Goal: Task Accomplishment & Management: Use online tool/utility

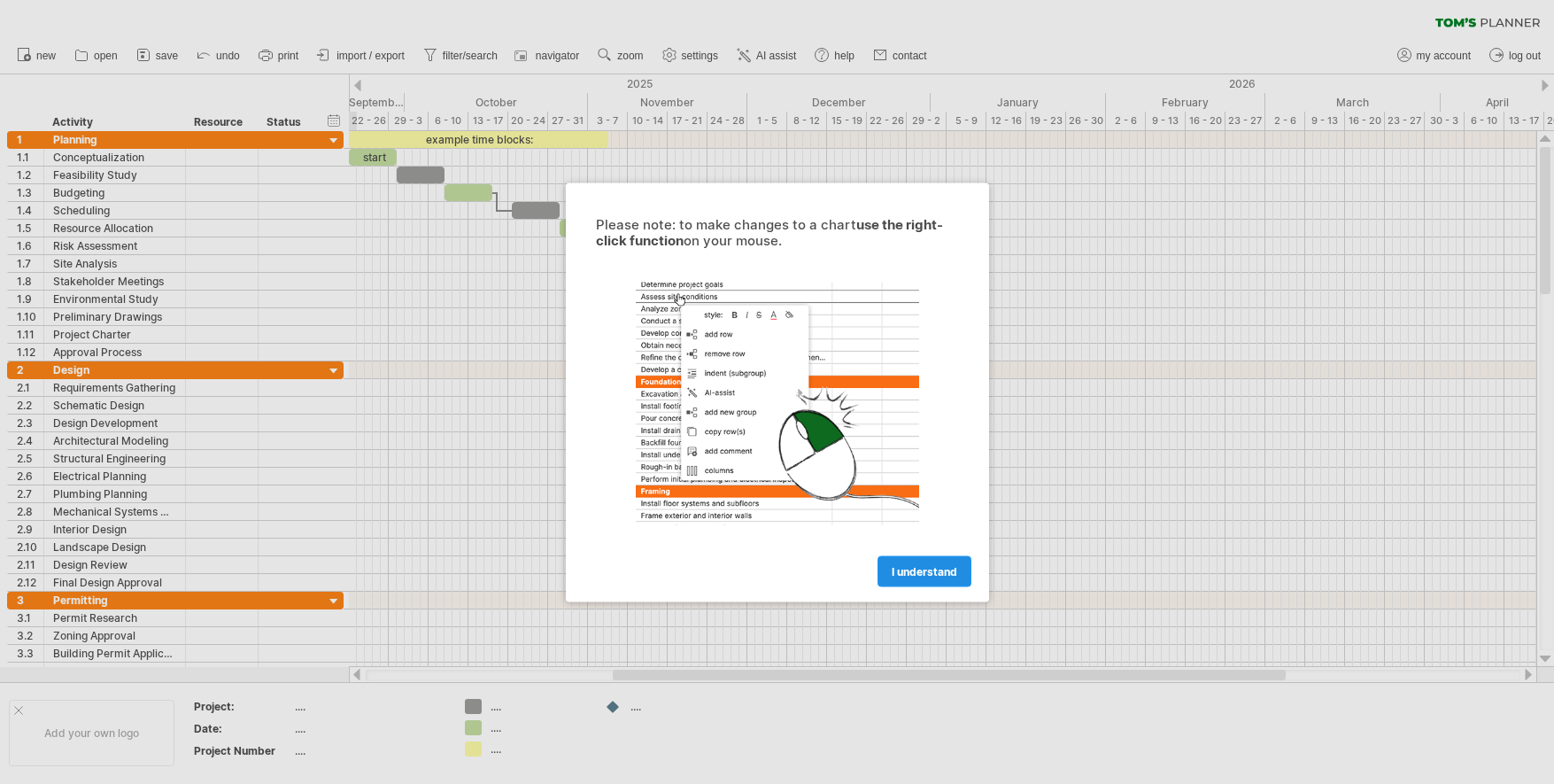
click at [933, 581] on link "I understand" at bounding box center [925, 571] width 94 height 31
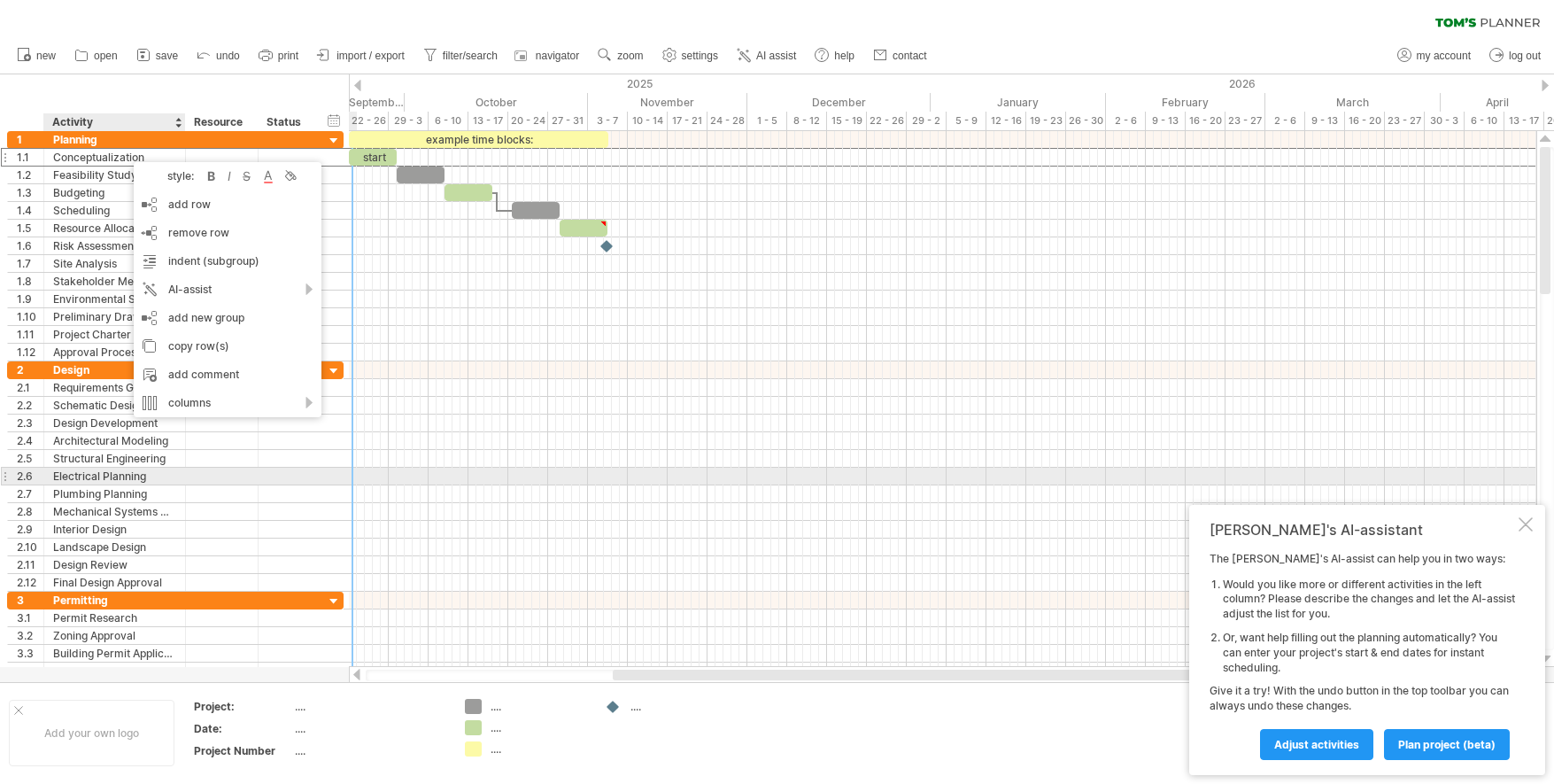
click at [281, 479] on div at bounding box center [287, 475] width 39 height 17
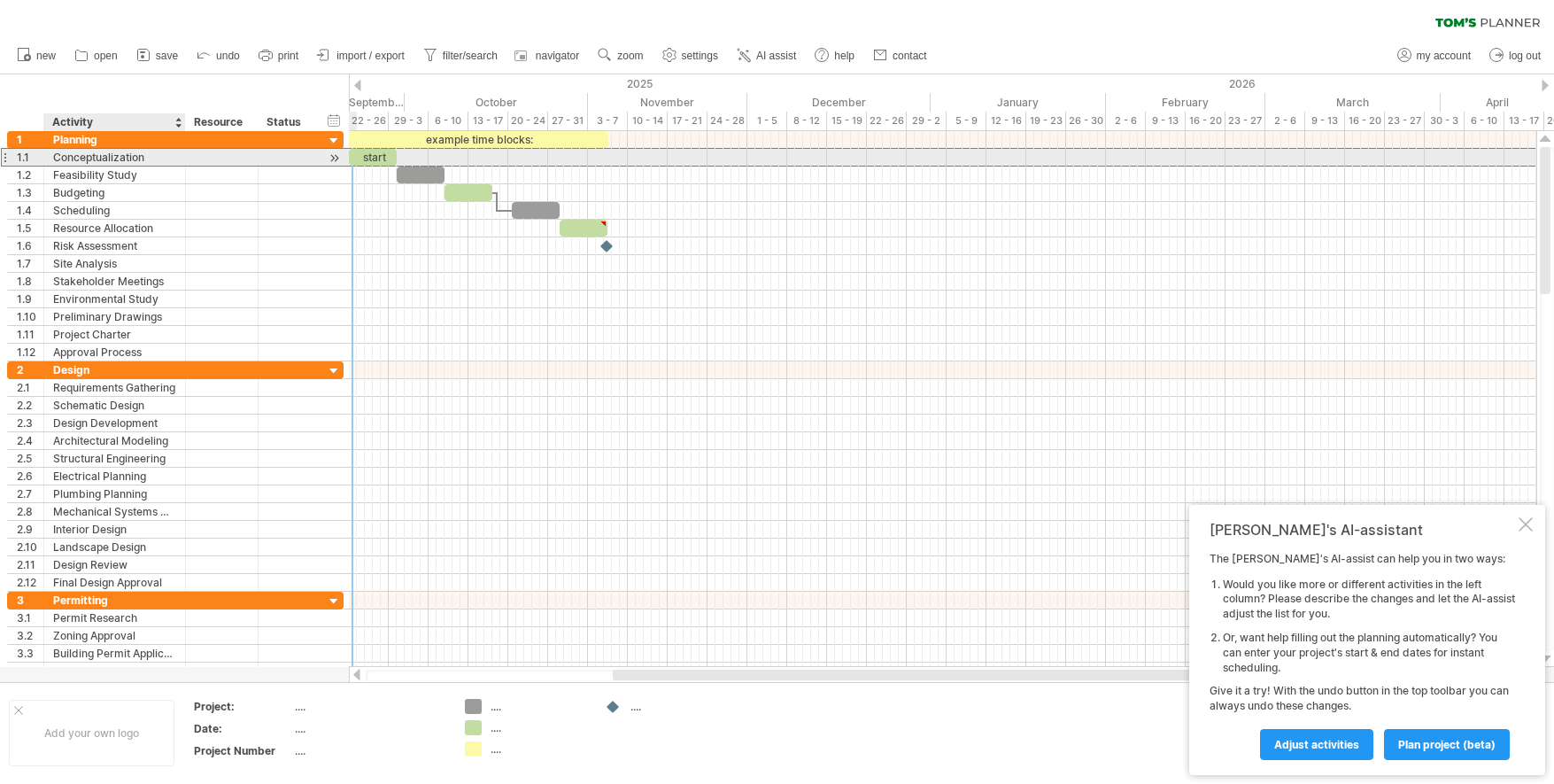
click at [163, 155] on div "Conceptualization" at bounding box center [114, 157] width 123 height 17
click at [340, 156] on div at bounding box center [334, 158] width 17 height 19
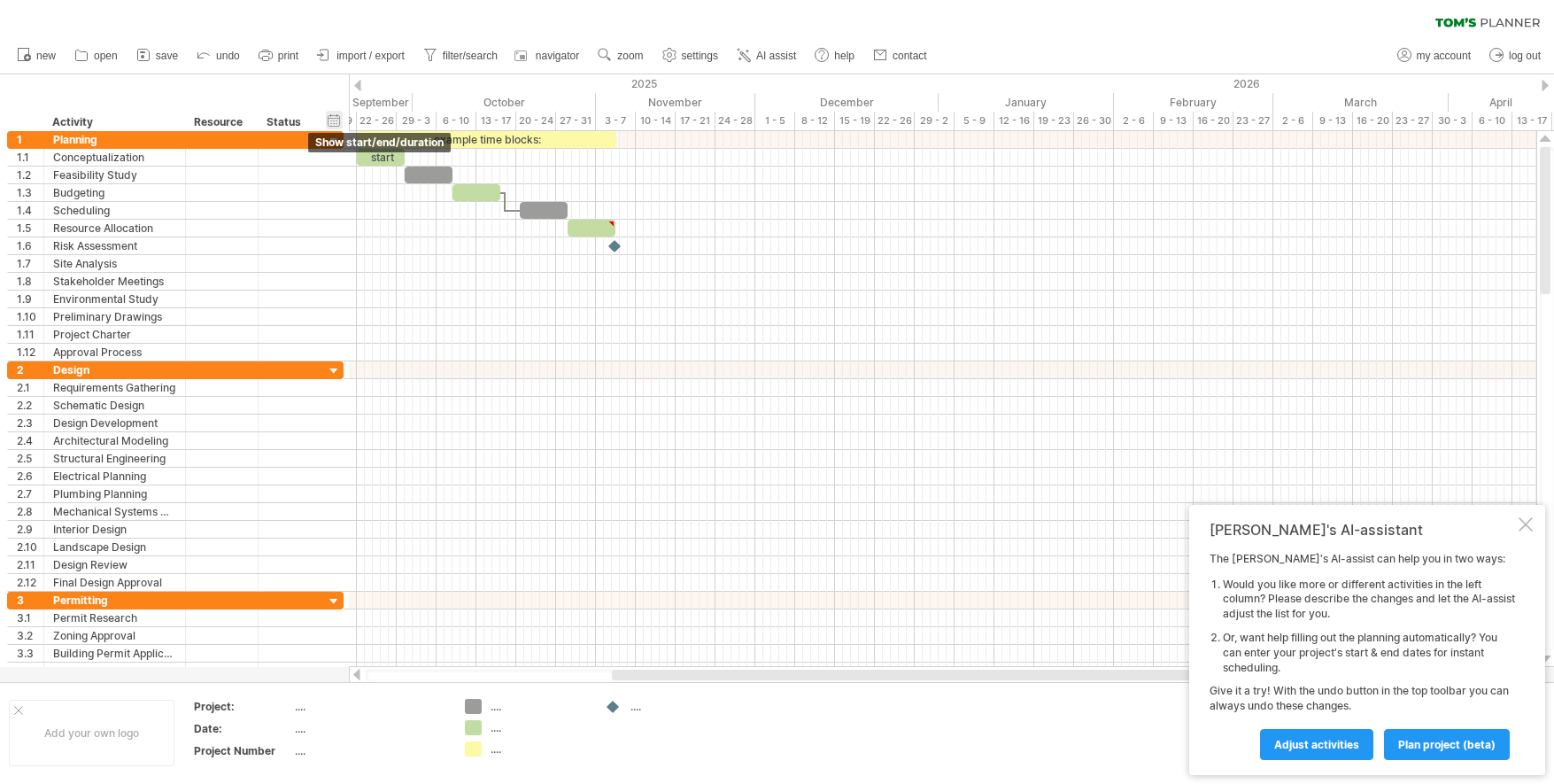
click at [334, 123] on div "hide start/end/duration show start/end/duration" at bounding box center [334, 120] width 17 height 19
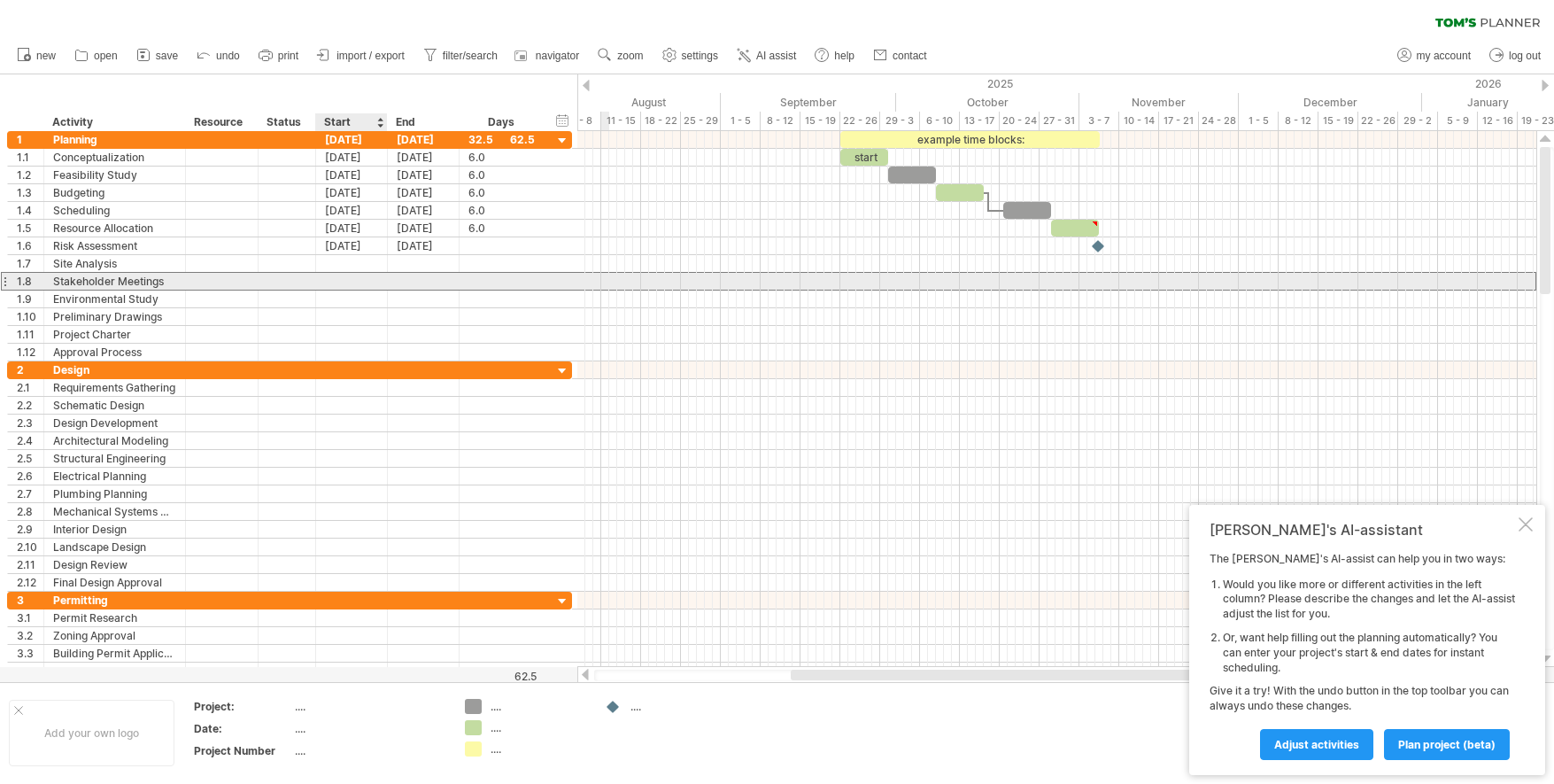
click at [348, 283] on div at bounding box center [351, 281] width 72 height 17
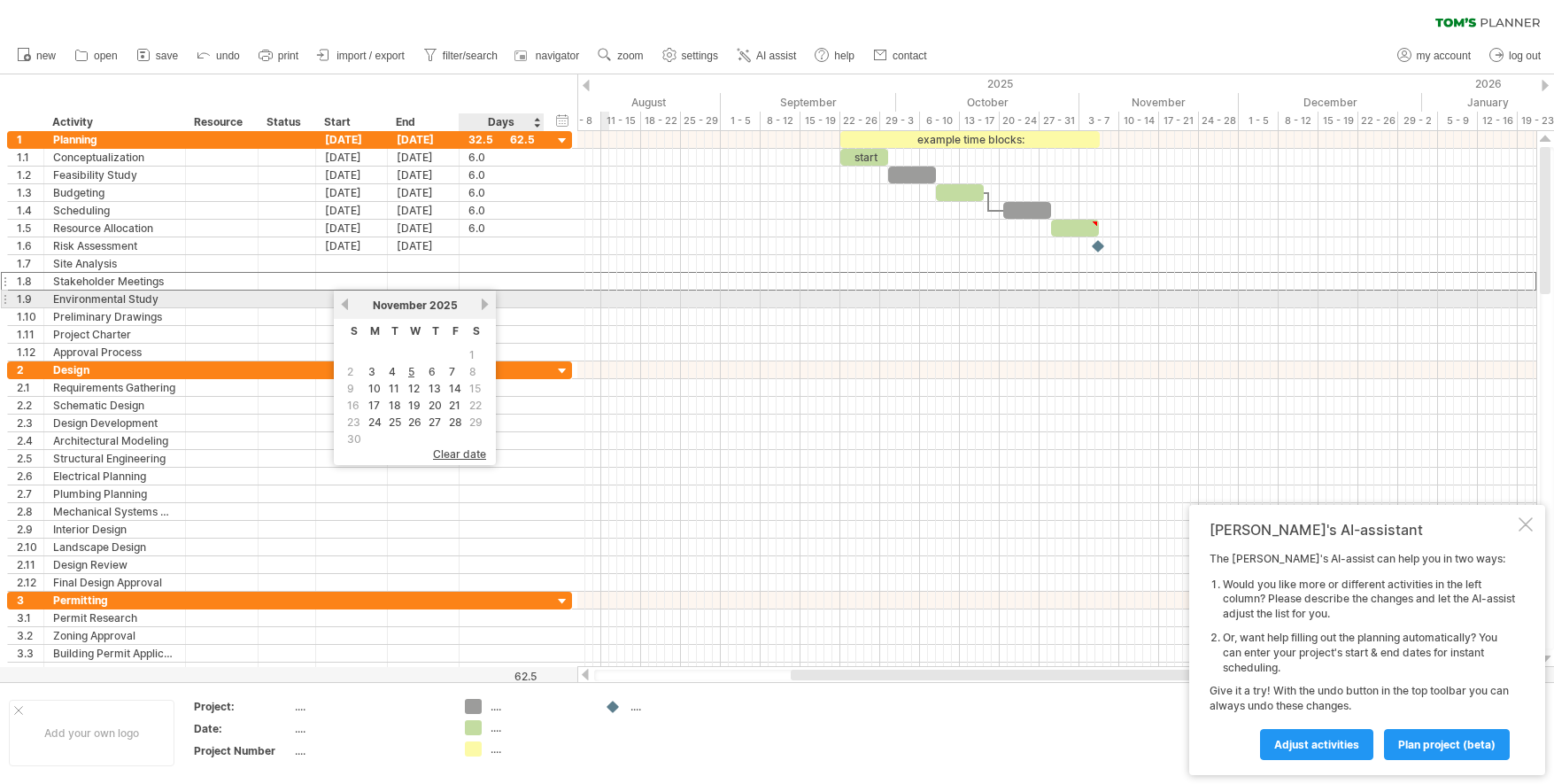
click at [485, 304] on link "next" at bounding box center [485, 304] width 14 height 14
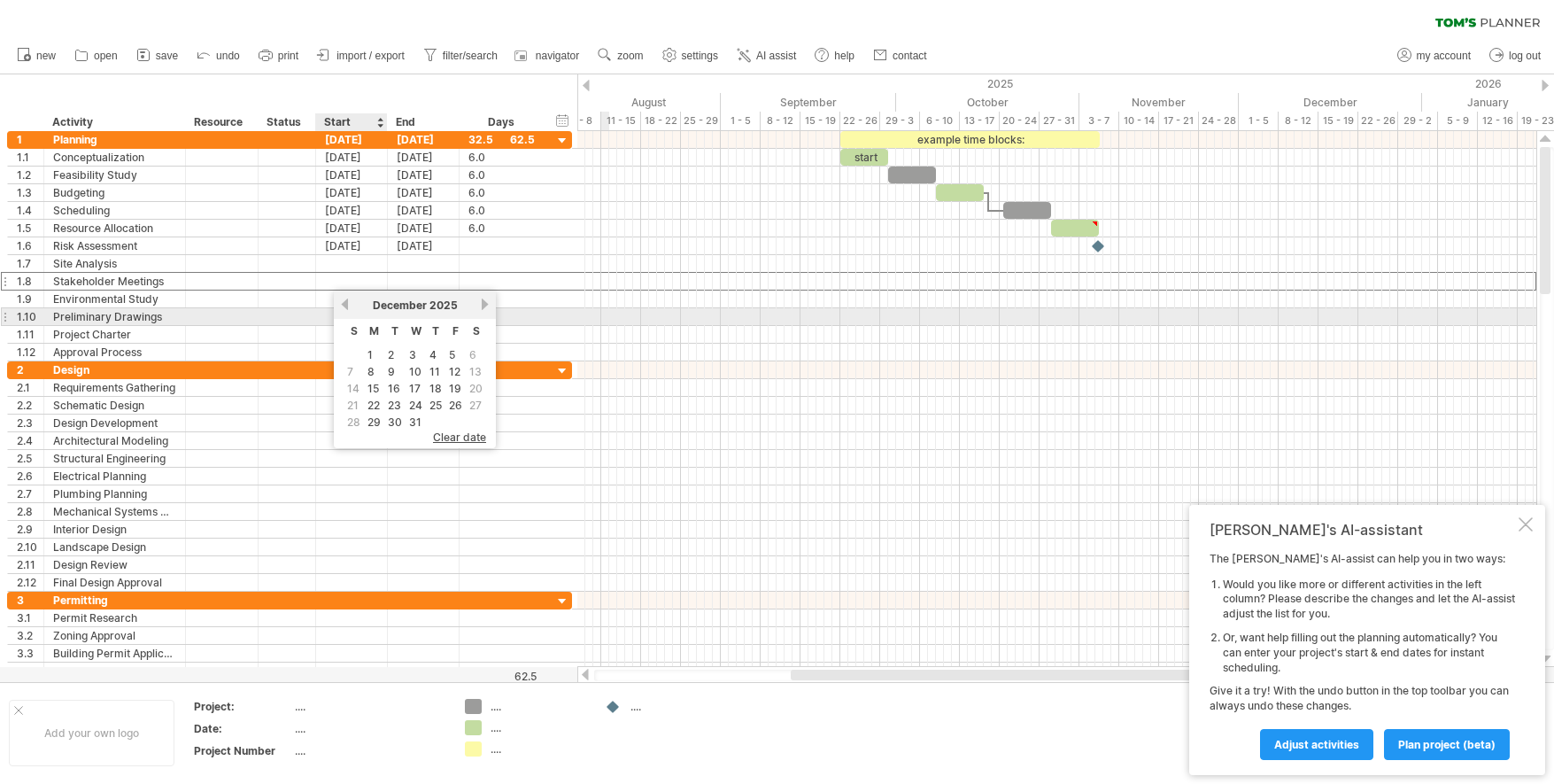
click at [348, 310] on link "previous" at bounding box center [346, 304] width 14 height 14
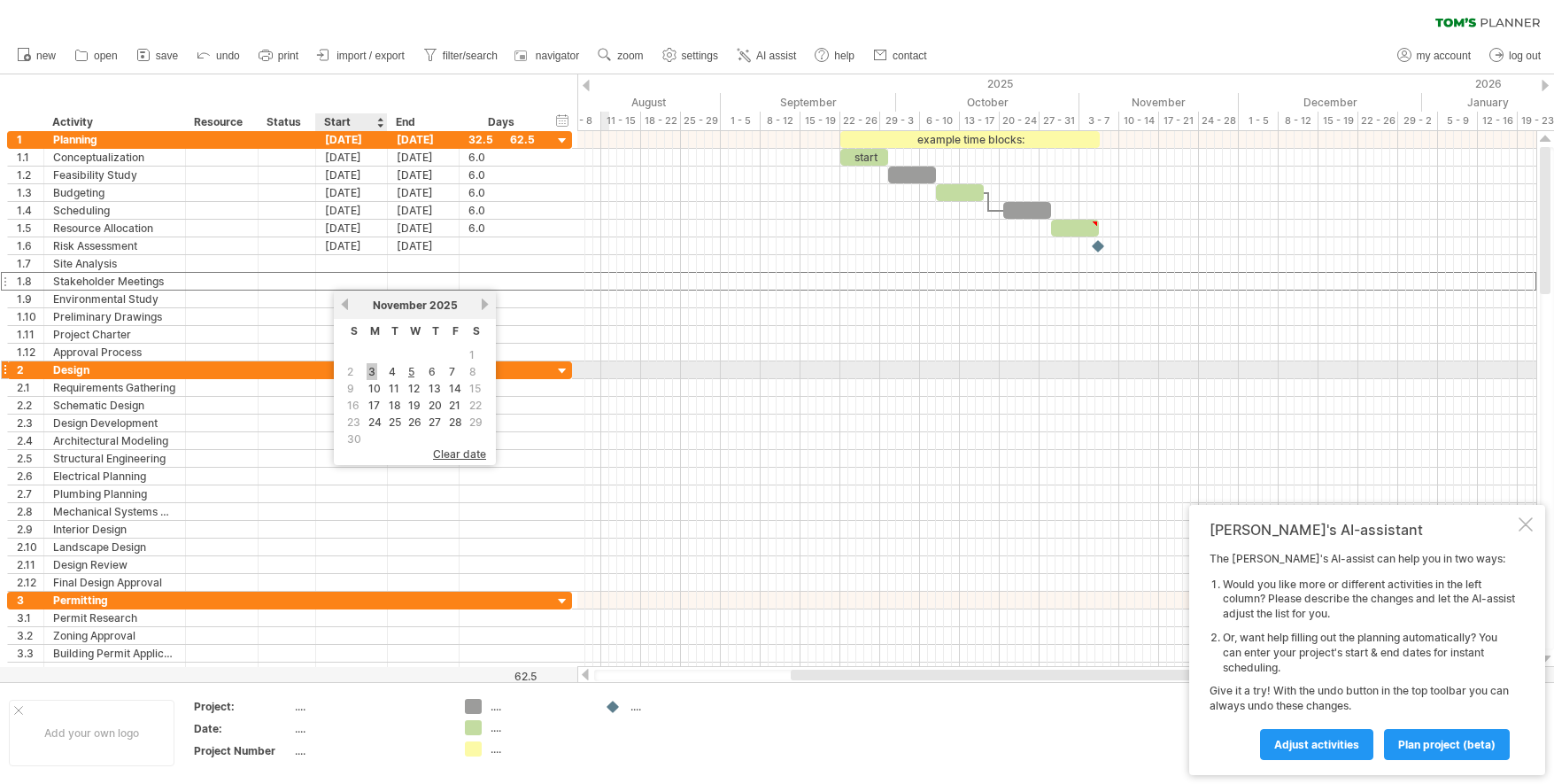
click at [375, 370] on link "3" at bounding box center [372, 371] width 11 height 17
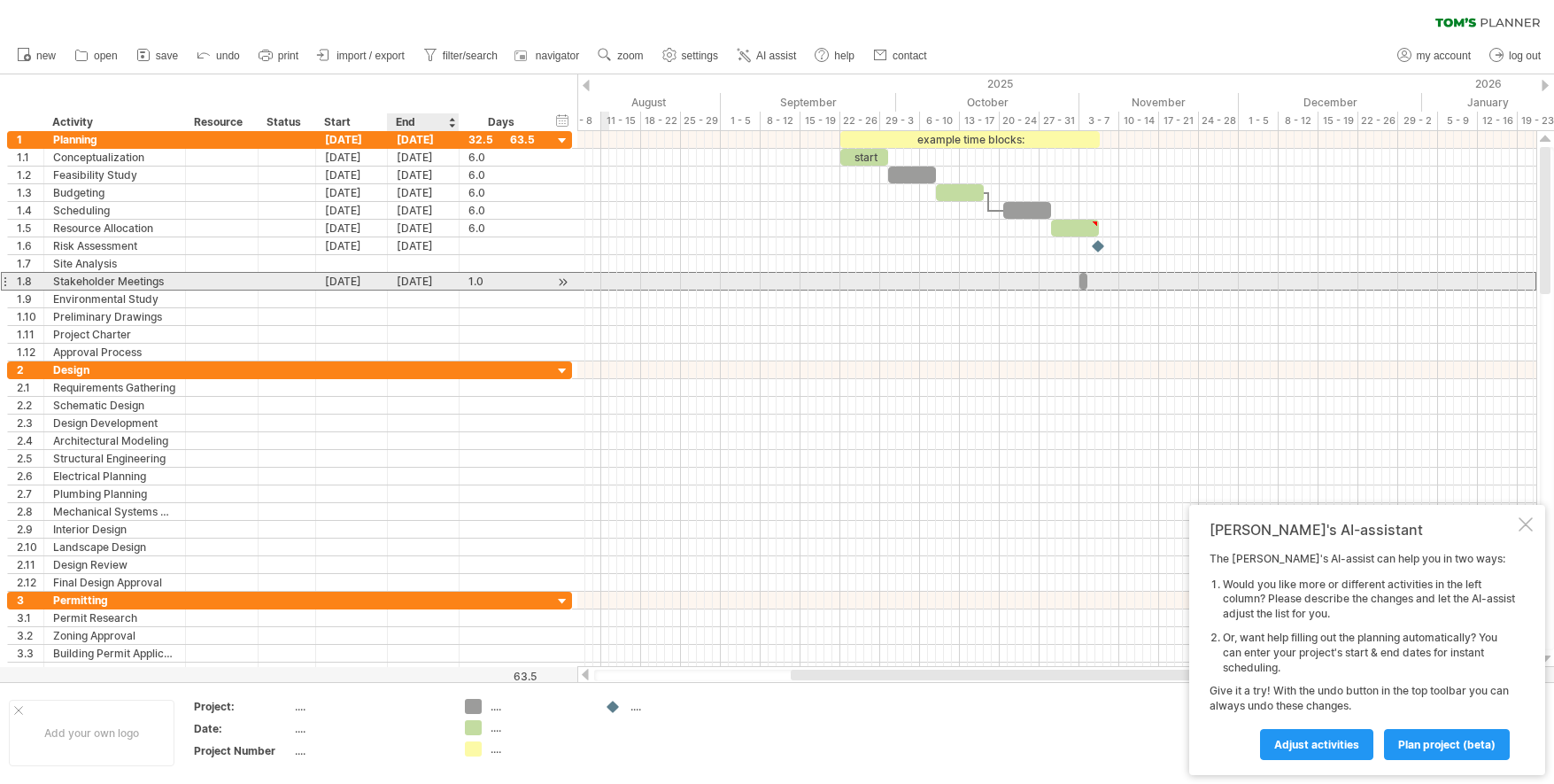
click at [414, 279] on div "[DATE]" at bounding box center [423, 281] width 72 height 17
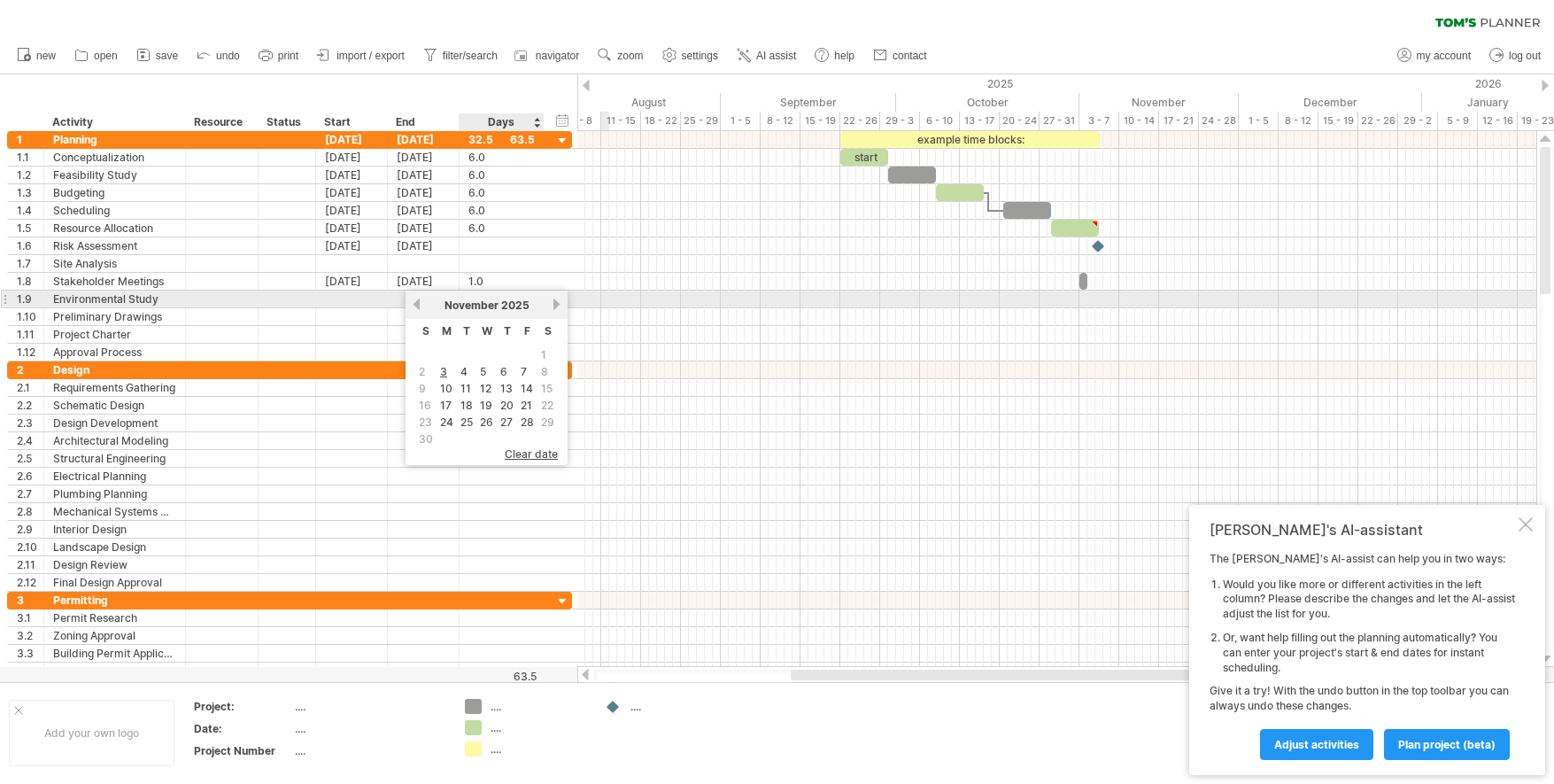
click at [555, 308] on link "next" at bounding box center [557, 304] width 14 height 14
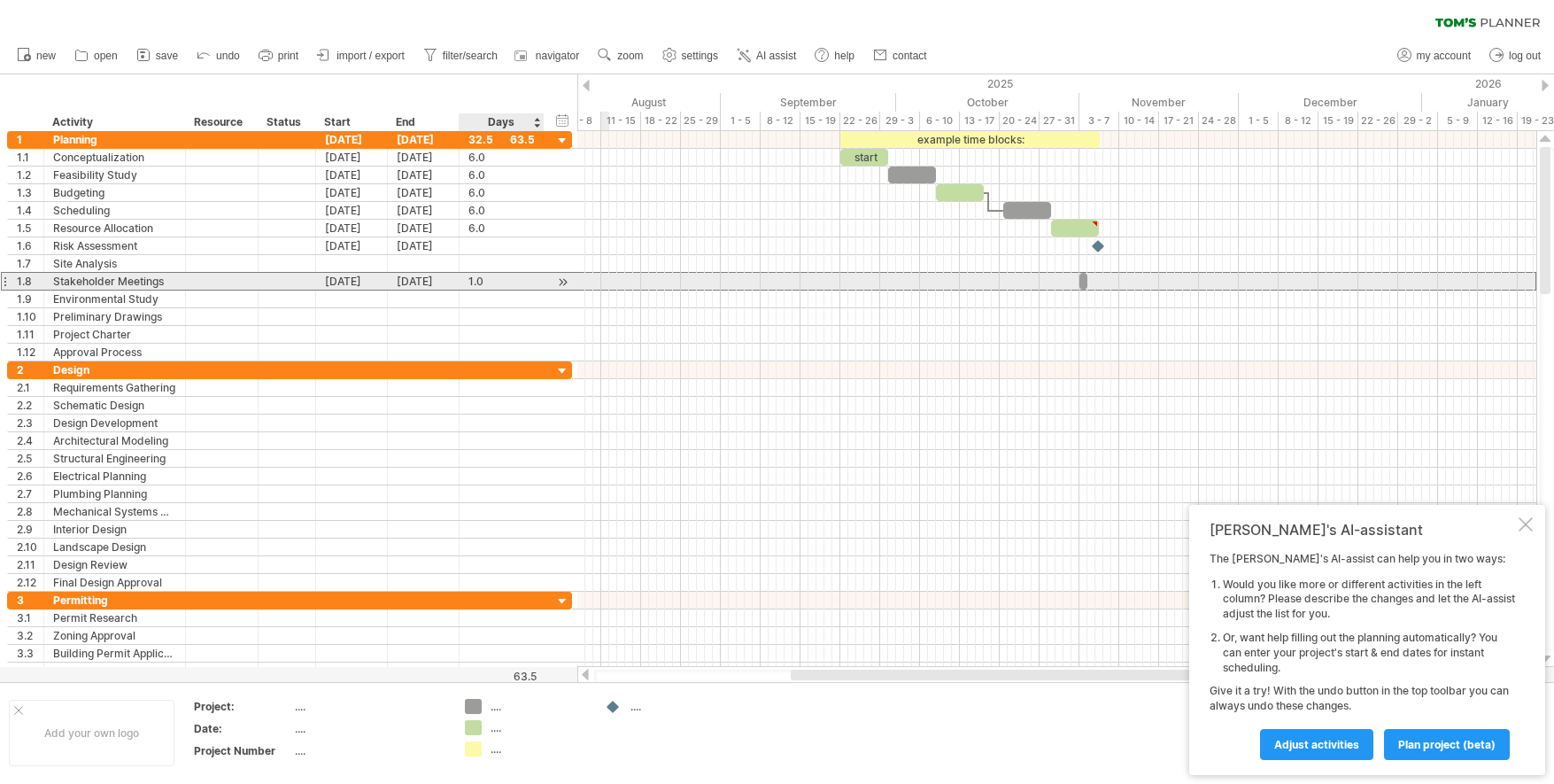
click at [509, 284] on div "1.0" at bounding box center [502, 281] width 67 height 17
type input "**"
click at [289, 278] on div at bounding box center [287, 281] width 39 height 17
click at [289, 278] on input "text" at bounding box center [287, 281] width 39 height 17
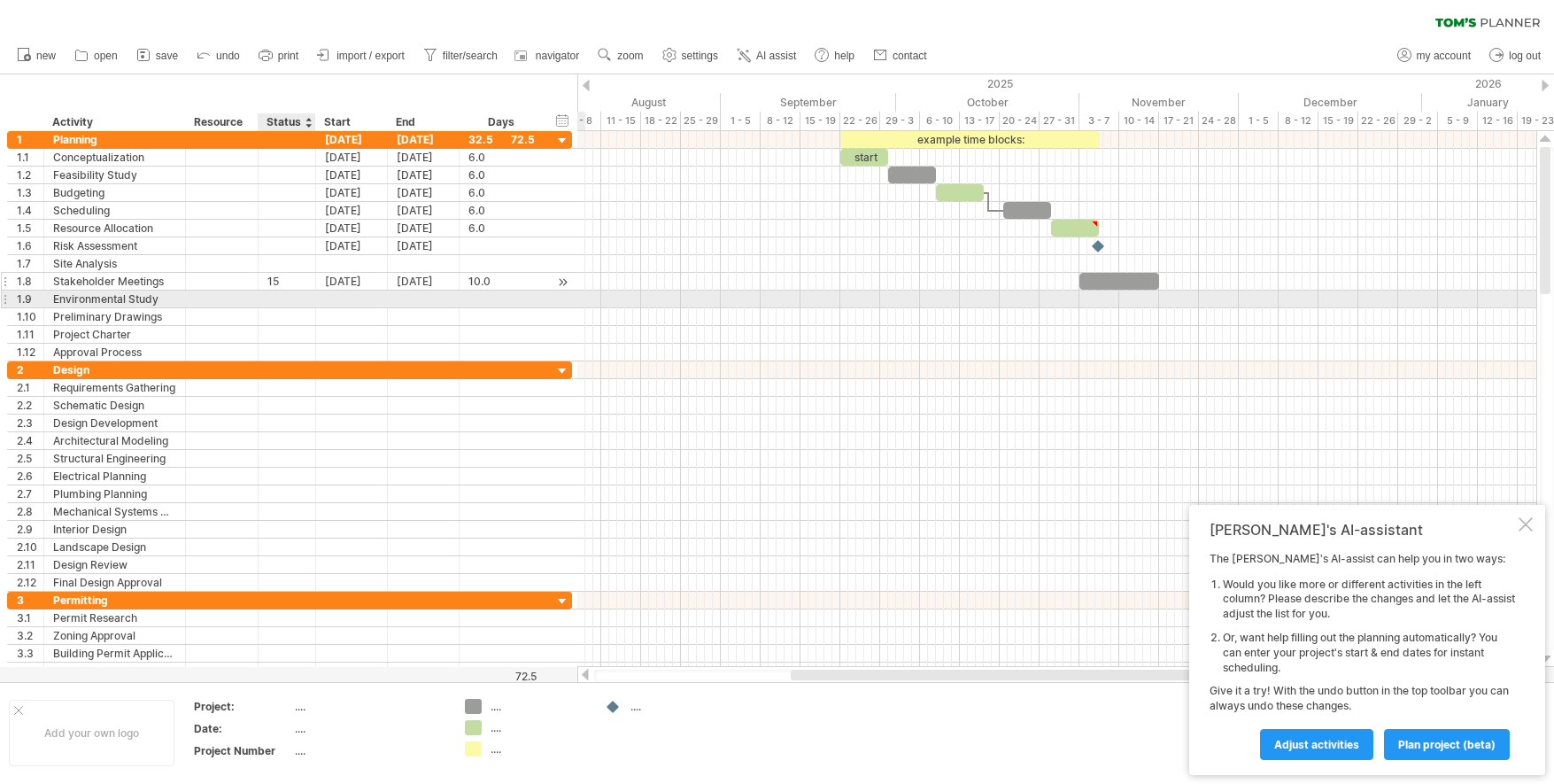
click at [291, 287] on div "15" at bounding box center [287, 281] width 39 height 17
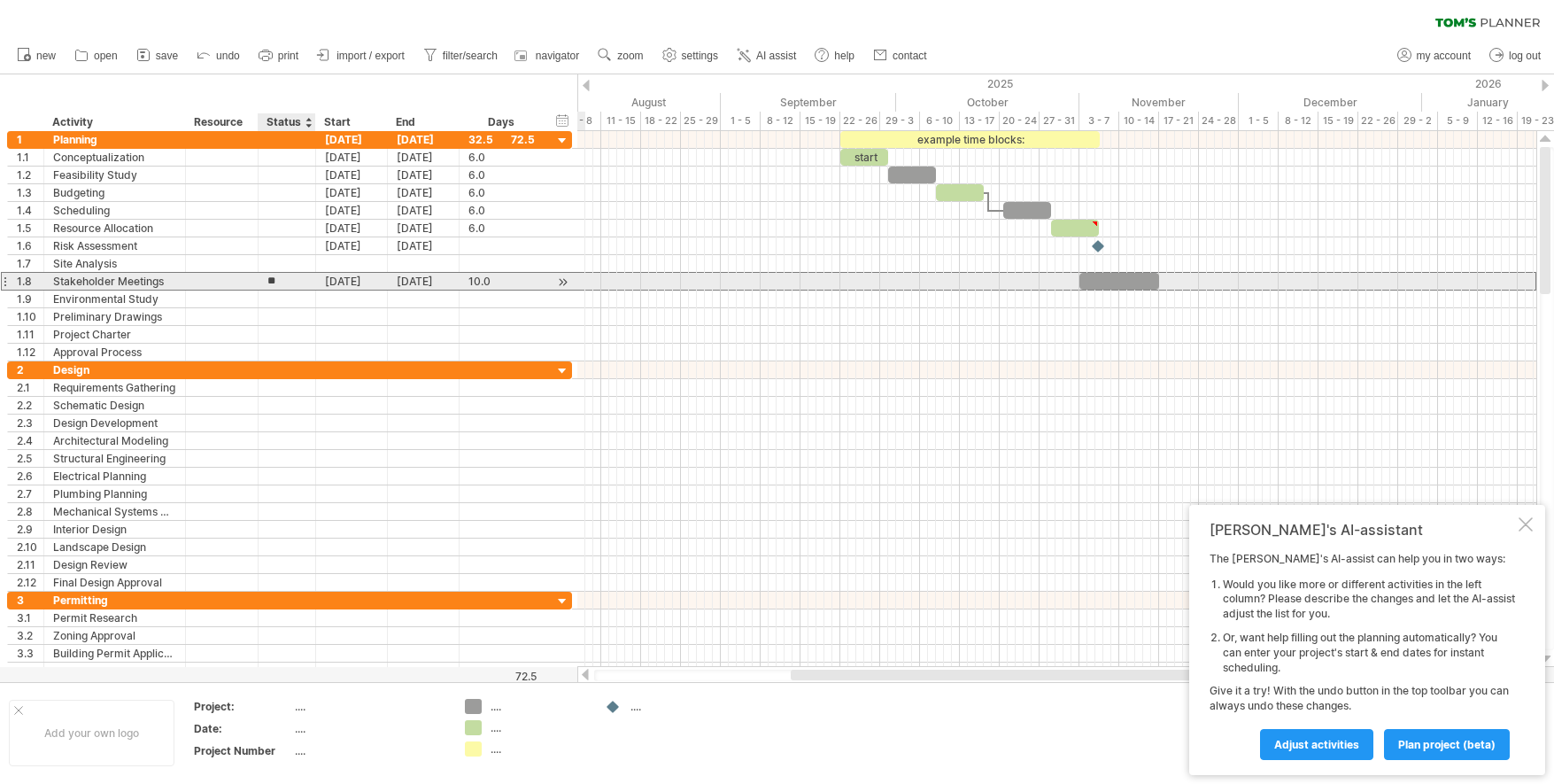
click at [299, 283] on input "**" at bounding box center [287, 281] width 39 height 17
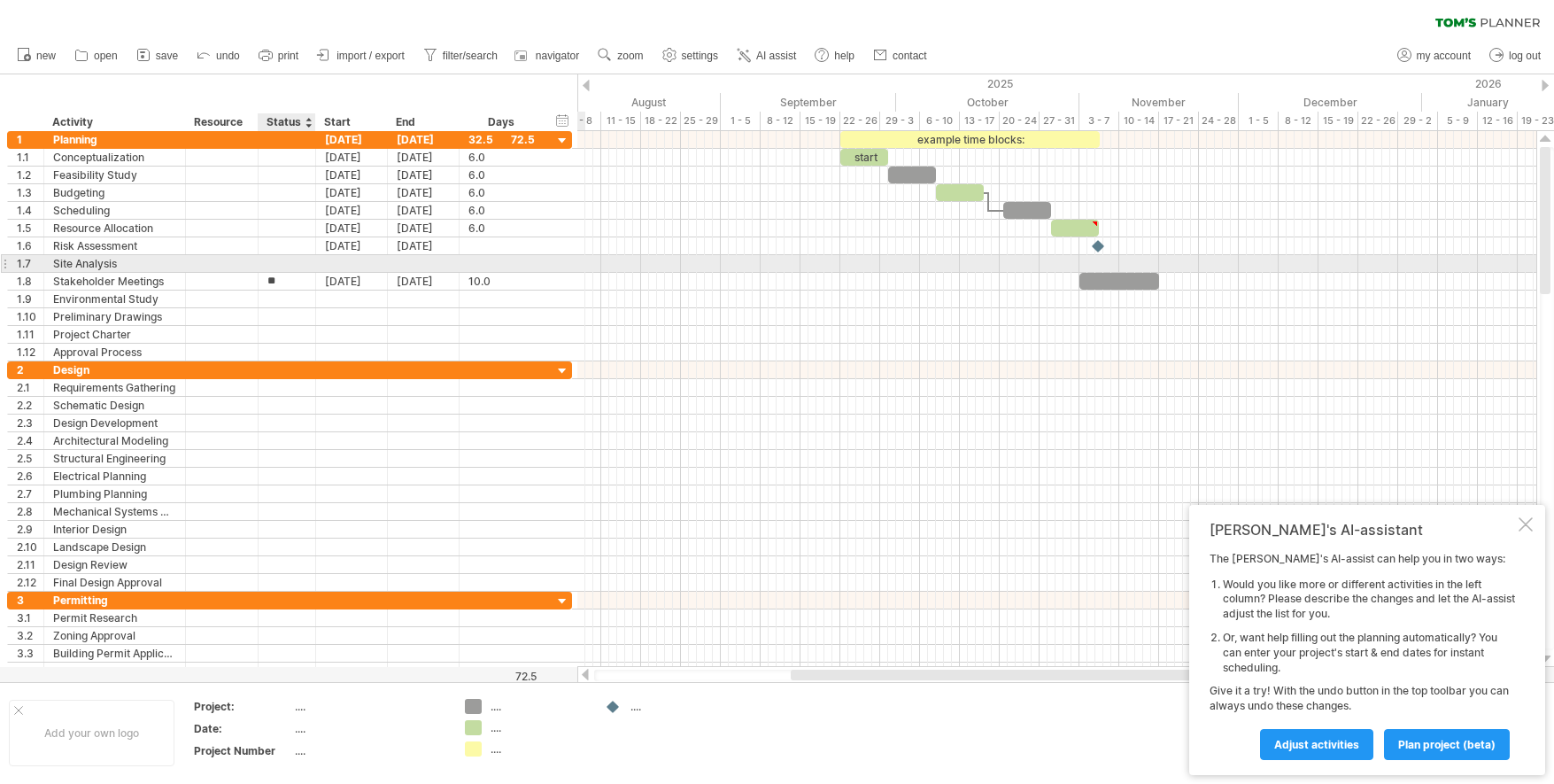
click at [303, 267] on div at bounding box center [287, 263] width 39 height 17
click at [303, 267] on input "text" at bounding box center [287, 263] width 39 height 17
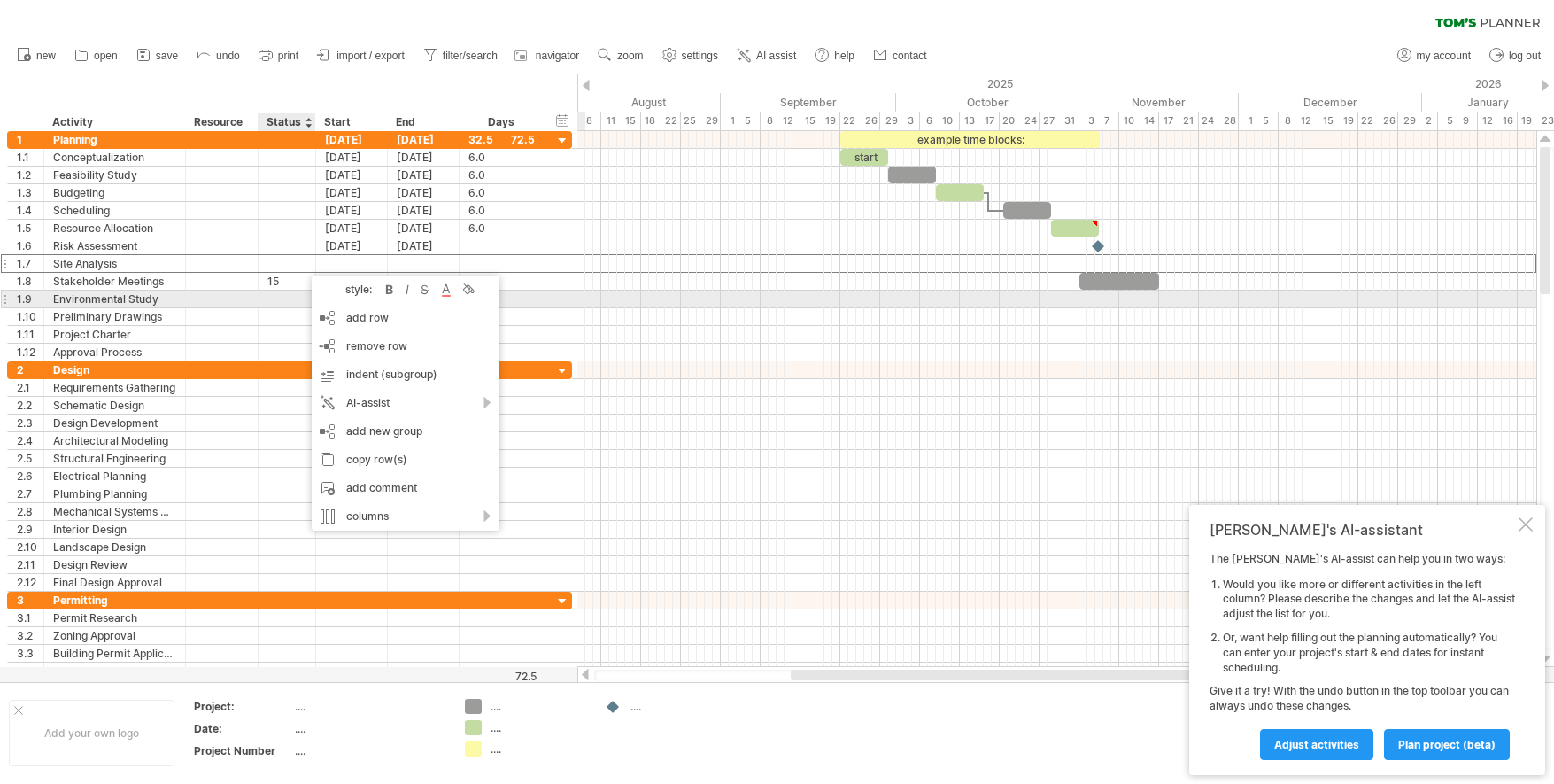
click at [292, 293] on div at bounding box center [287, 298] width 39 height 17
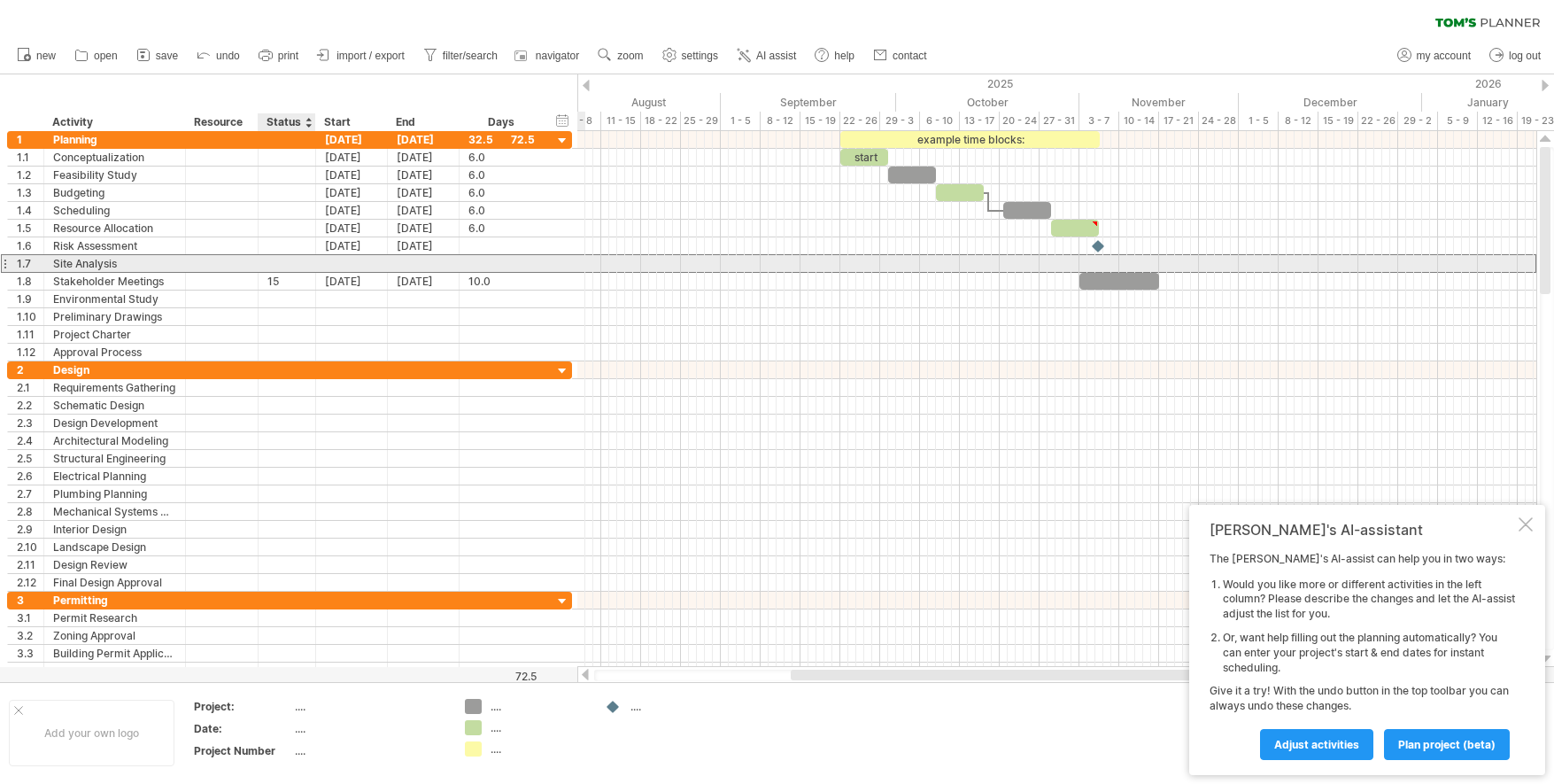
click at [299, 268] on div at bounding box center [287, 263] width 39 height 17
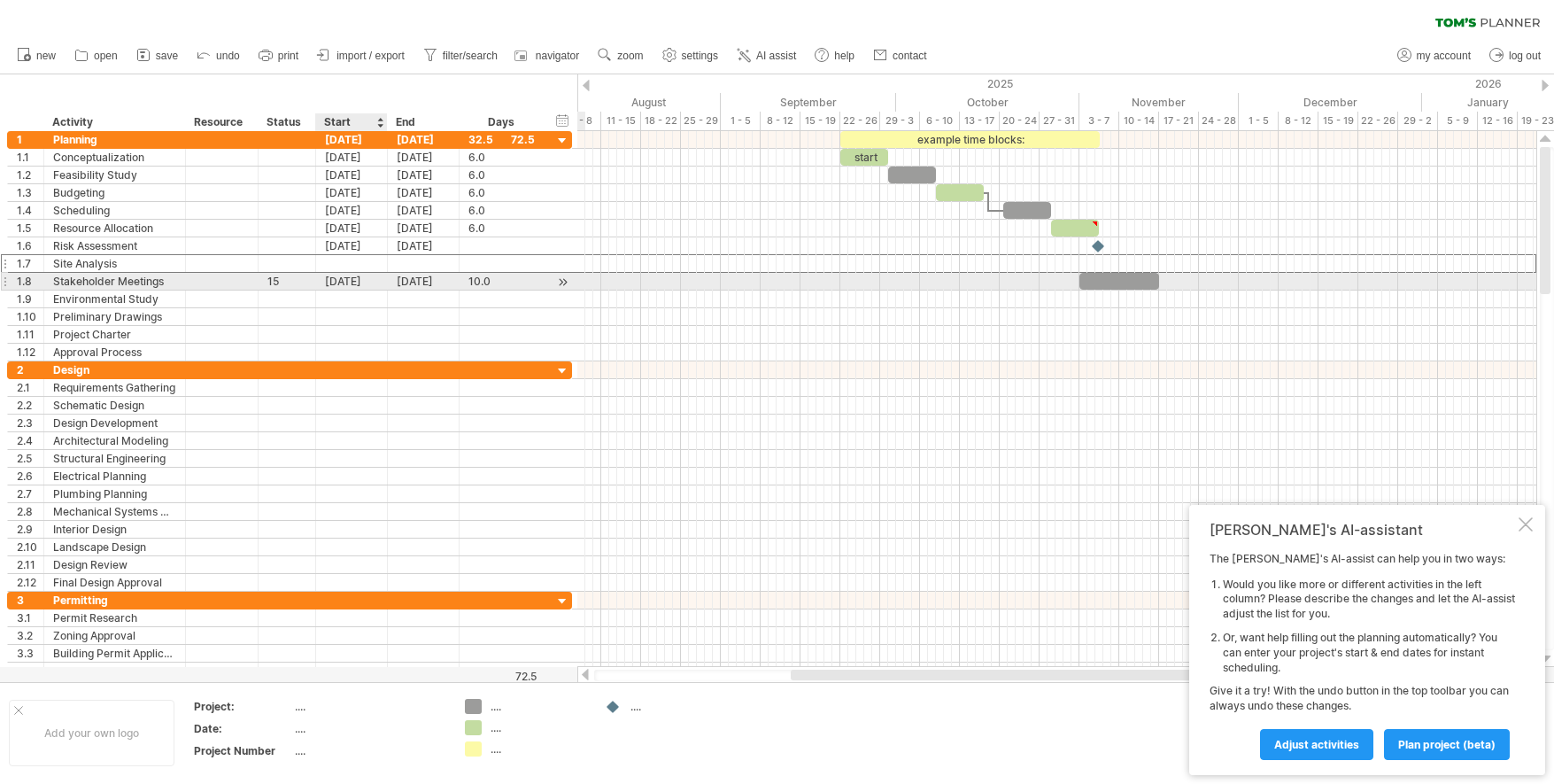
click at [331, 276] on div "[DATE]" at bounding box center [351, 281] width 72 height 17
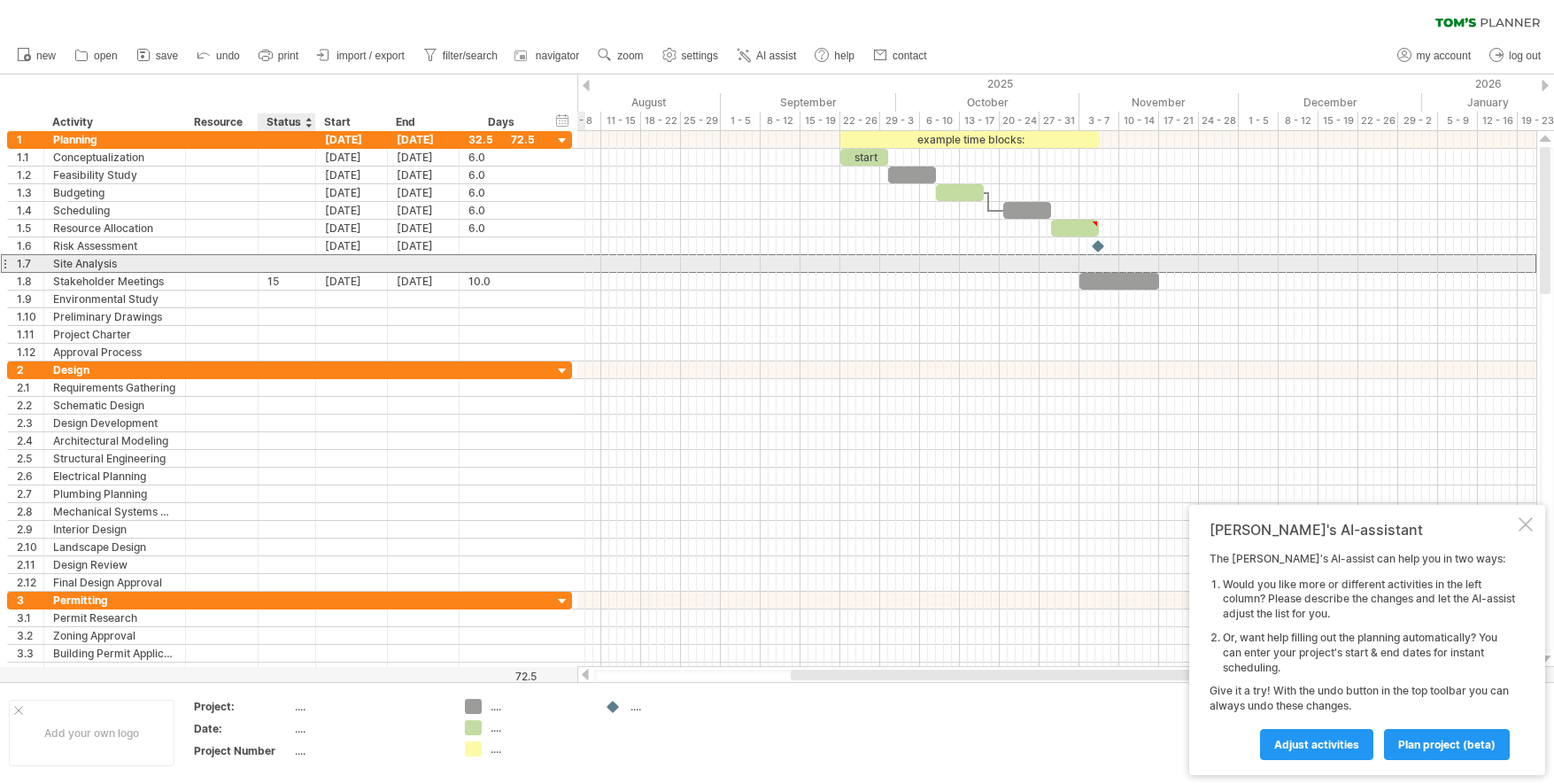
click at [306, 259] on div at bounding box center [287, 263] width 58 height 17
click at [325, 269] on div at bounding box center [351, 263] width 72 height 17
click at [311, 262] on div at bounding box center [313, 264] width 9 height 18
click at [297, 260] on div at bounding box center [287, 263] width 39 height 17
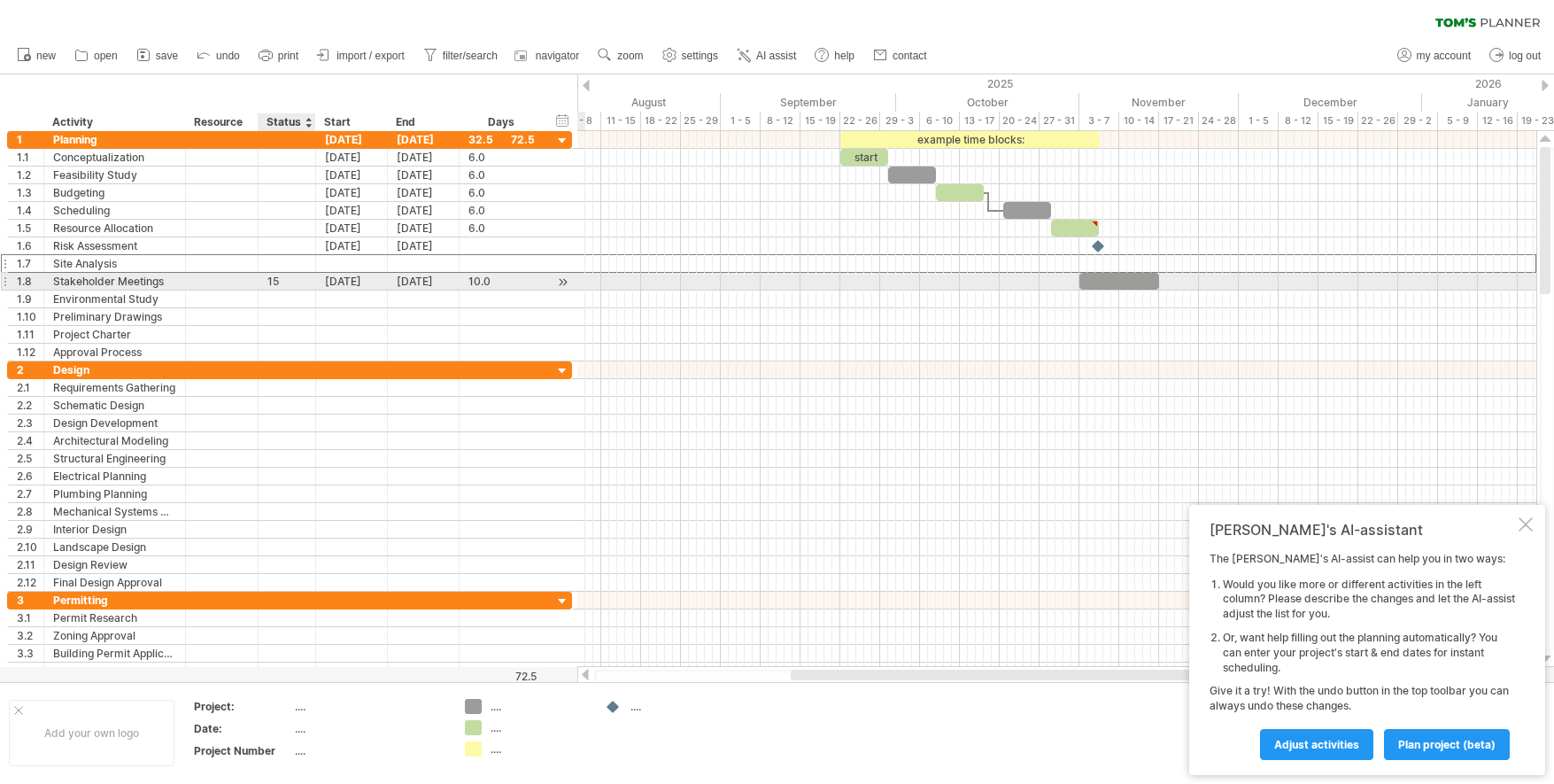
click at [294, 274] on div "15" at bounding box center [287, 281] width 39 height 17
click at [296, 285] on input "**" at bounding box center [287, 281] width 39 height 17
type input "***"
drag, startPoint x: 1092, startPoint y: 284, endPoint x: 929, endPoint y: 285, distance: 163.0
click at [929, 285] on div at bounding box center [959, 281] width 80 height 17
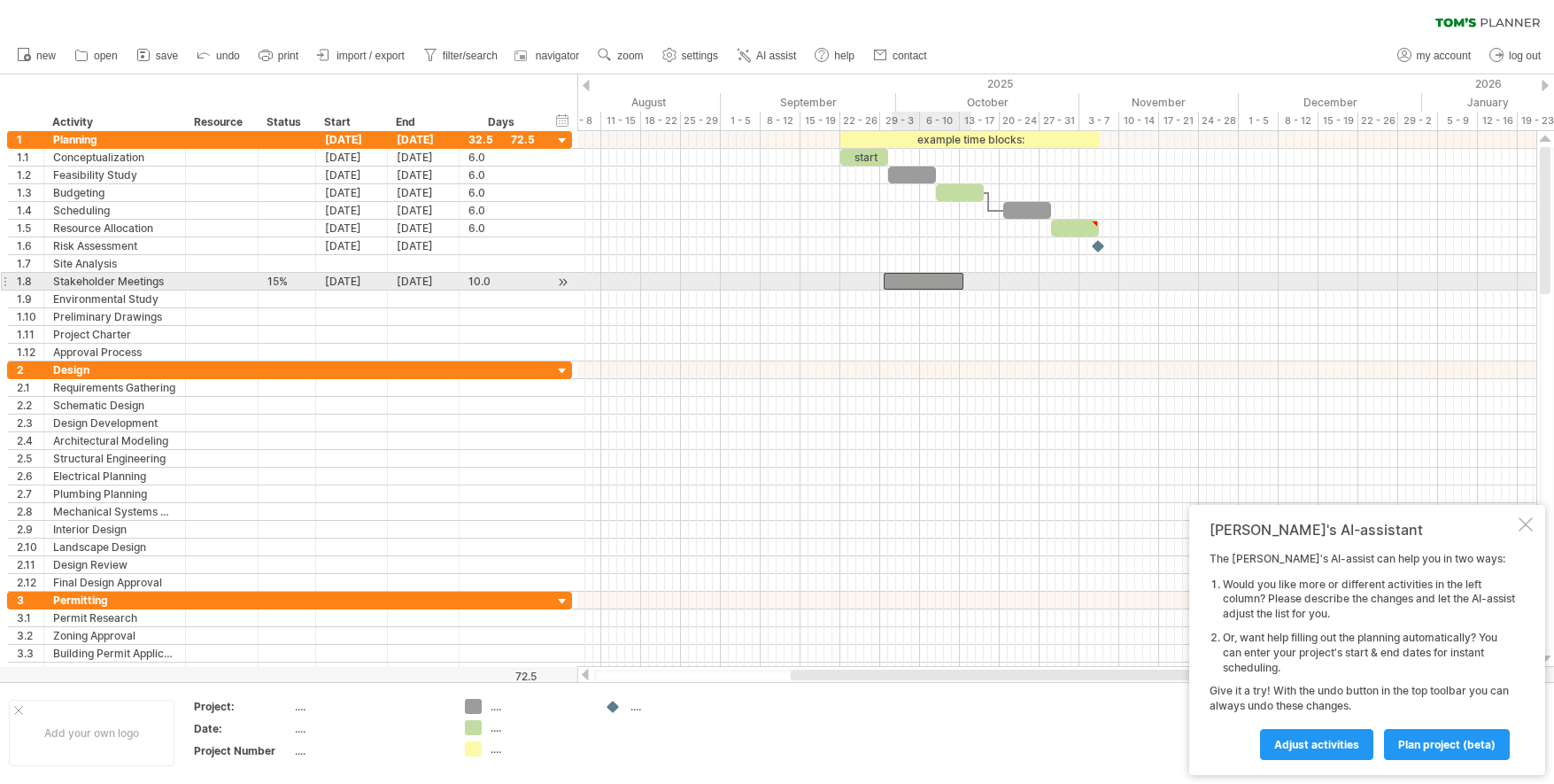
drag, startPoint x: 929, startPoint y: 285, endPoint x: 801, endPoint y: 274, distance: 128.5
drag, startPoint x: 826, startPoint y: 264, endPoint x: 826, endPoint y: 277, distance: 13.0
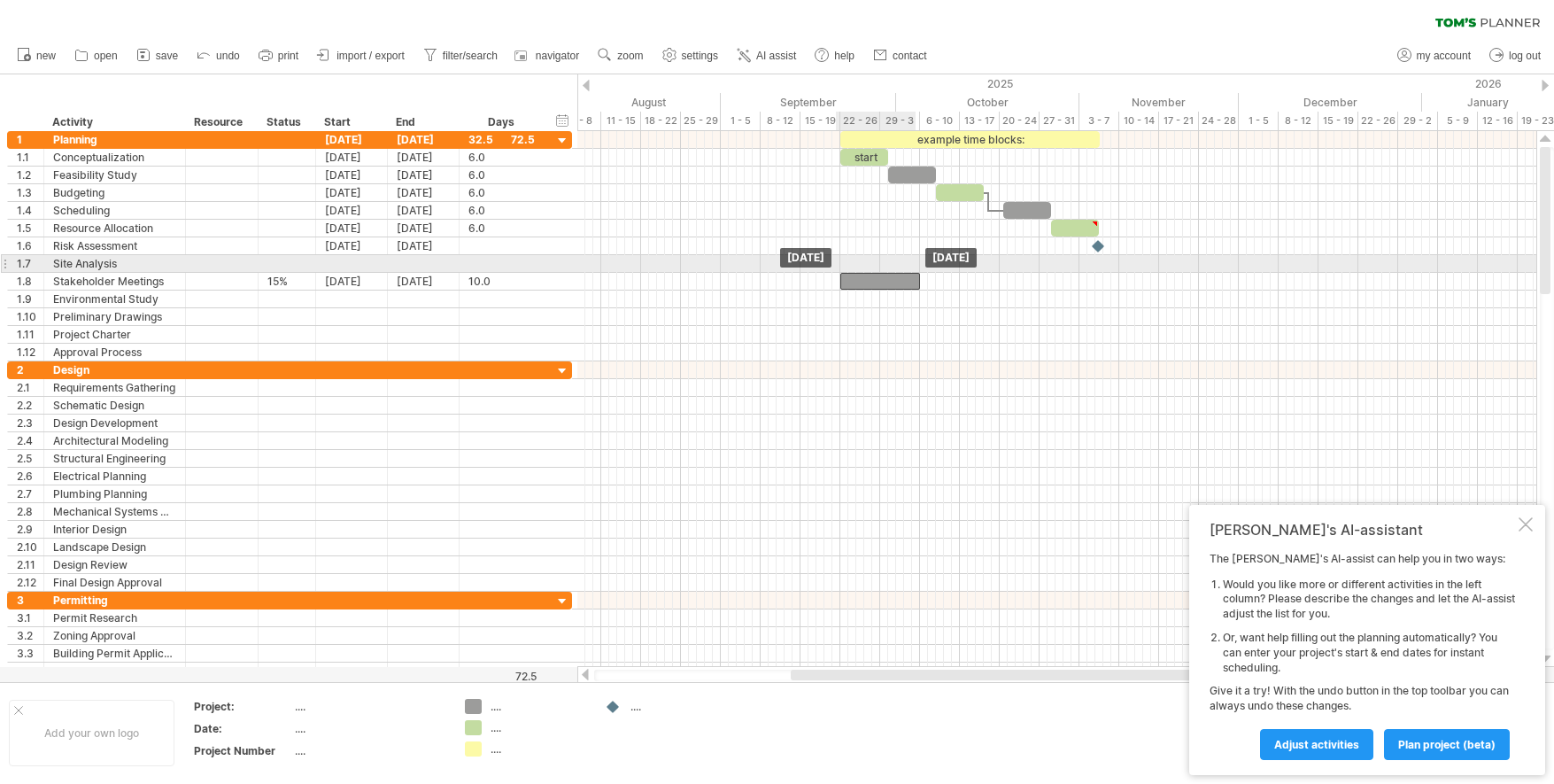
drag, startPoint x: 826, startPoint y: 277, endPoint x: 879, endPoint y: 271, distance: 53.3
click at [879, 271] on div "example time blocks: start [DATE] [DATE]" at bounding box center [1056, 399] width 959 height 536
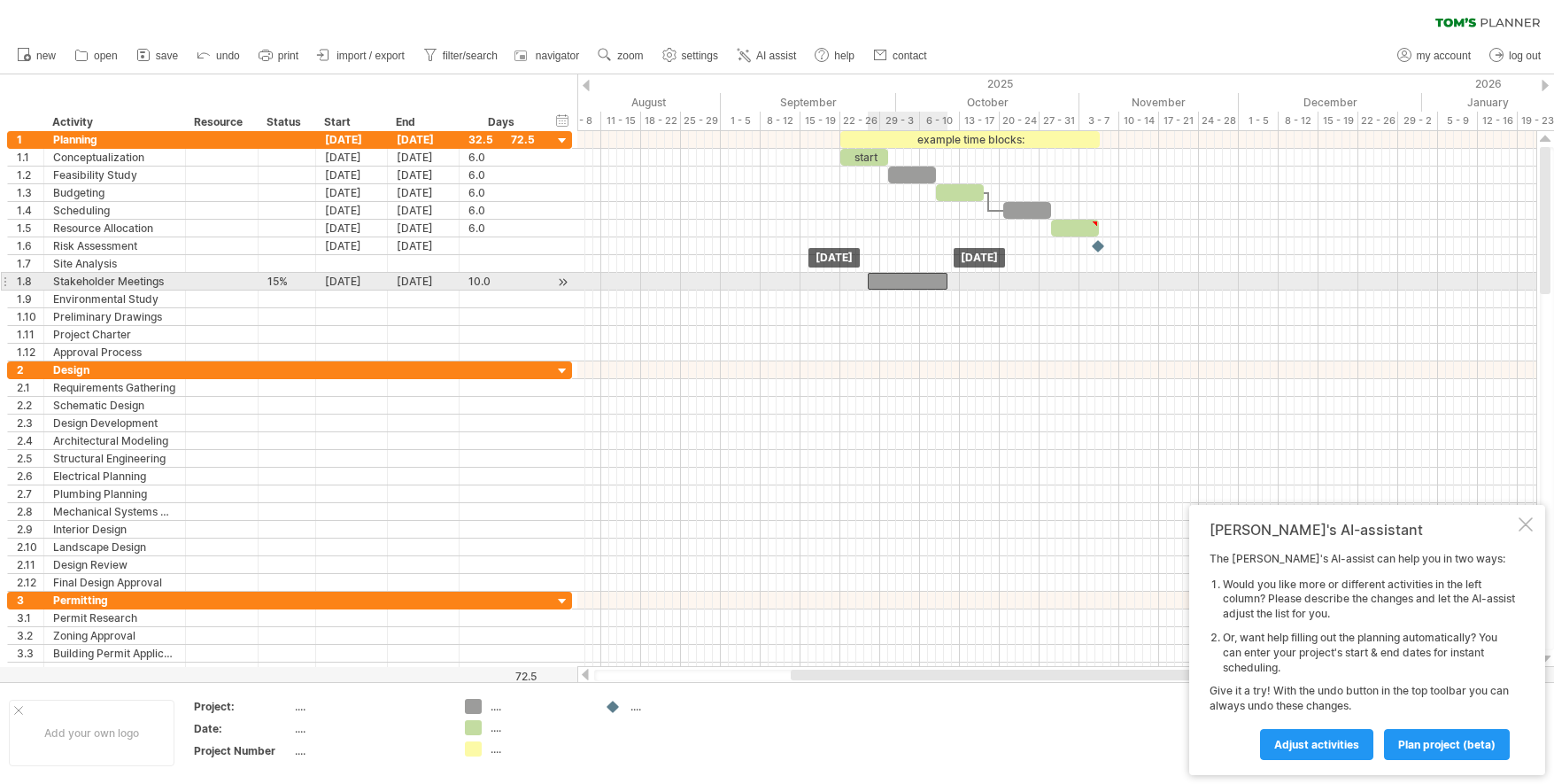
drag, startPoint x: 874, startPoint y: 282, endPoint x: 905, endPoint y: 282, distance: 31.0
click at [905, 282] on div at bounding box center [907, 281] width 80 height 17
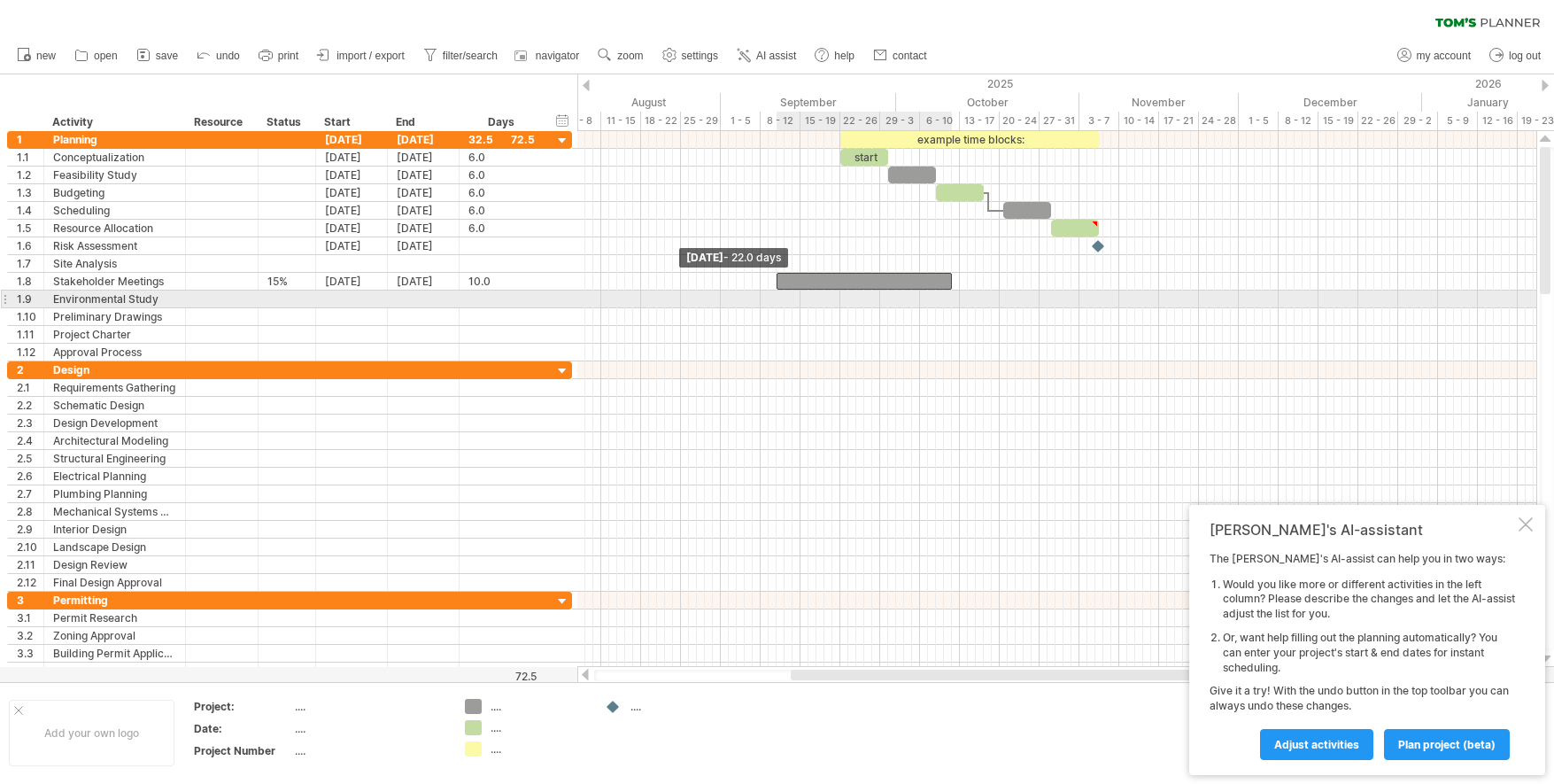
drag, startPoint x: 874, startPoint y: 283, endPoint x: 777, endPoint y: 297, distance: 98.0
click at [777, 297] on div "example time blocks: start [DATE] [DATE] - 22.0 days" at bounding box center [1056, 399] width 959 height 536
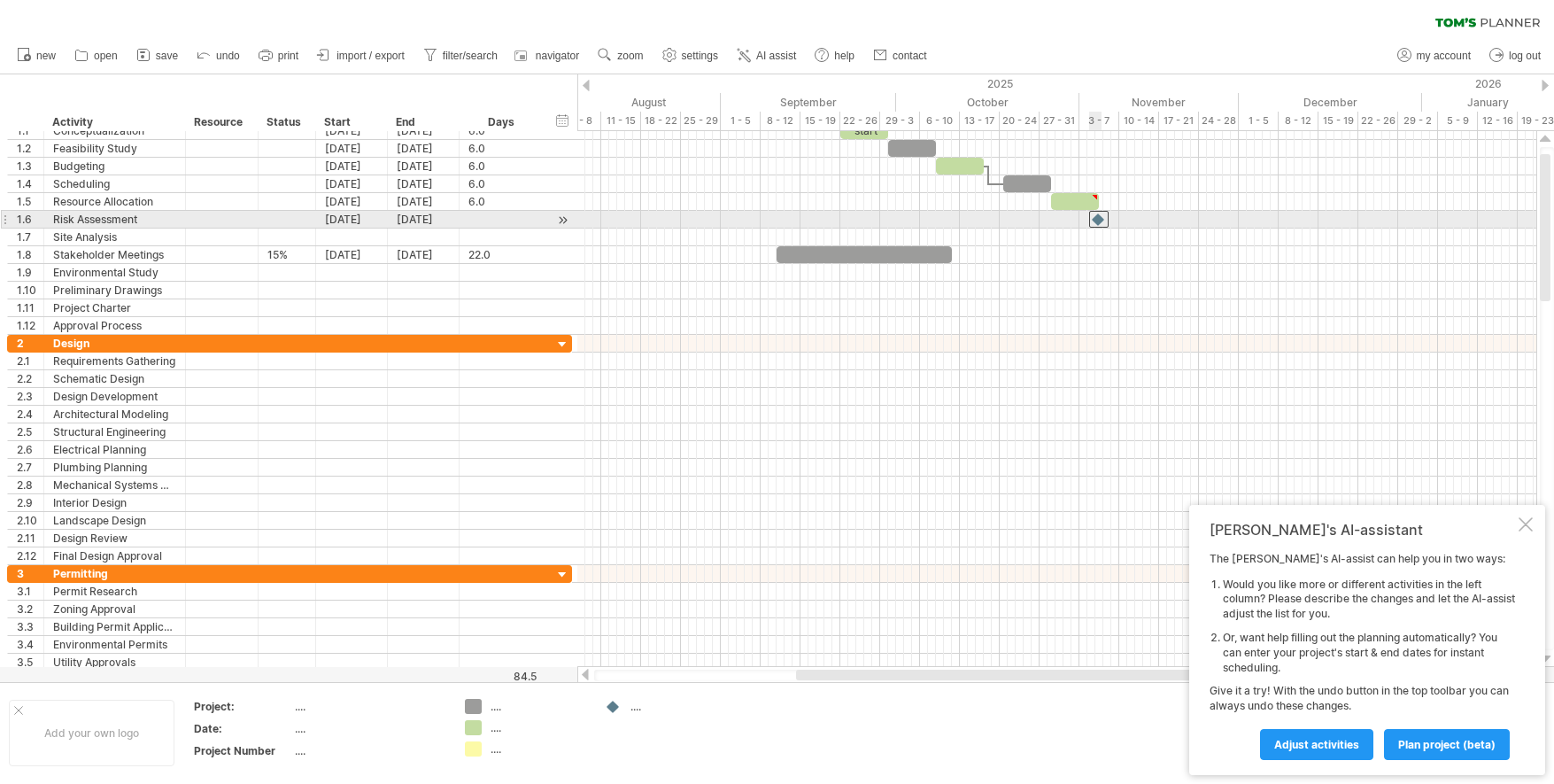
click at [1100, 223] on div at bounding box center [1099, 219] width 20 height 17
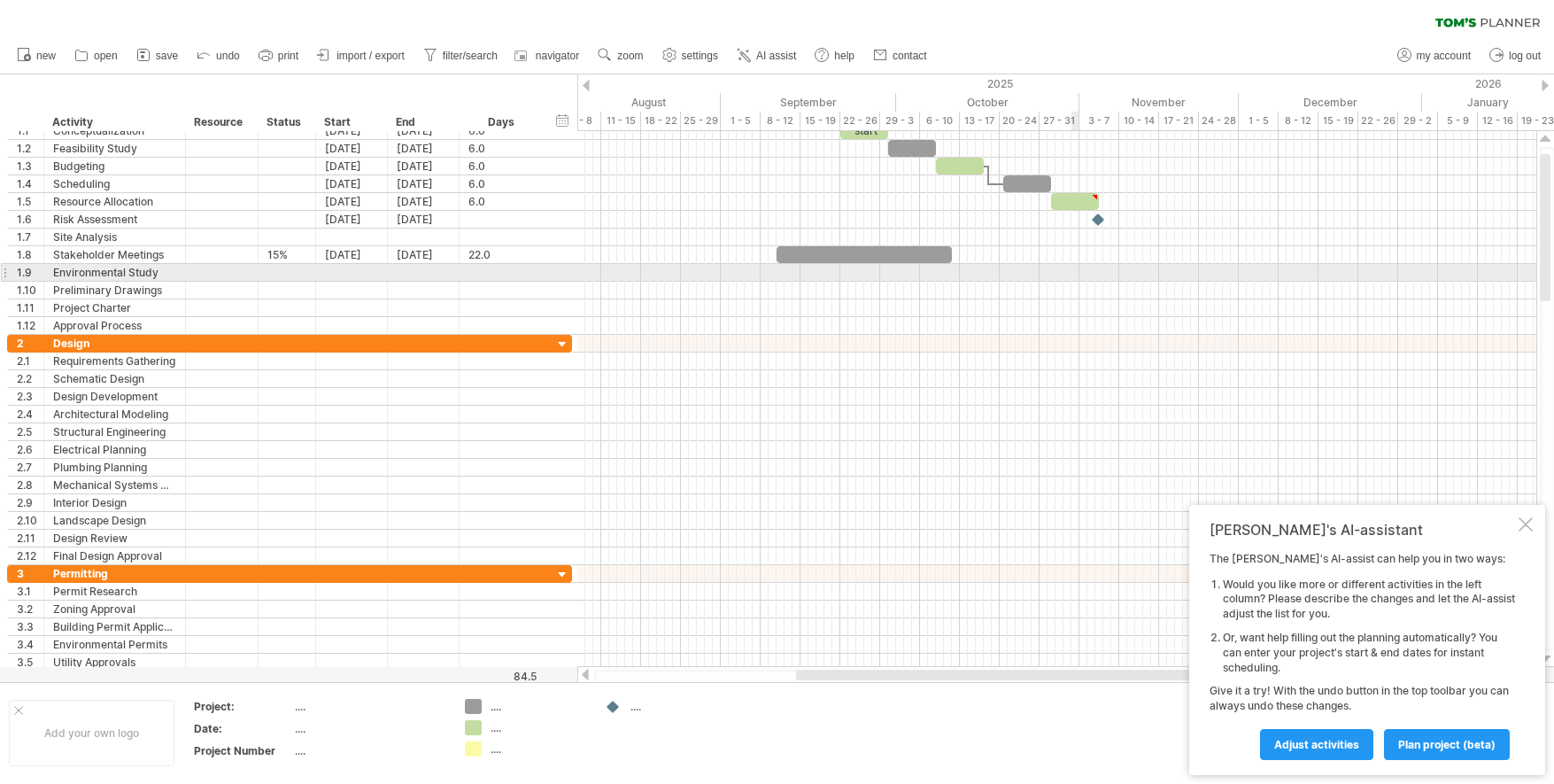
click at [1073, 274] on div at bounding box center [1056, 273] width 959 height 18
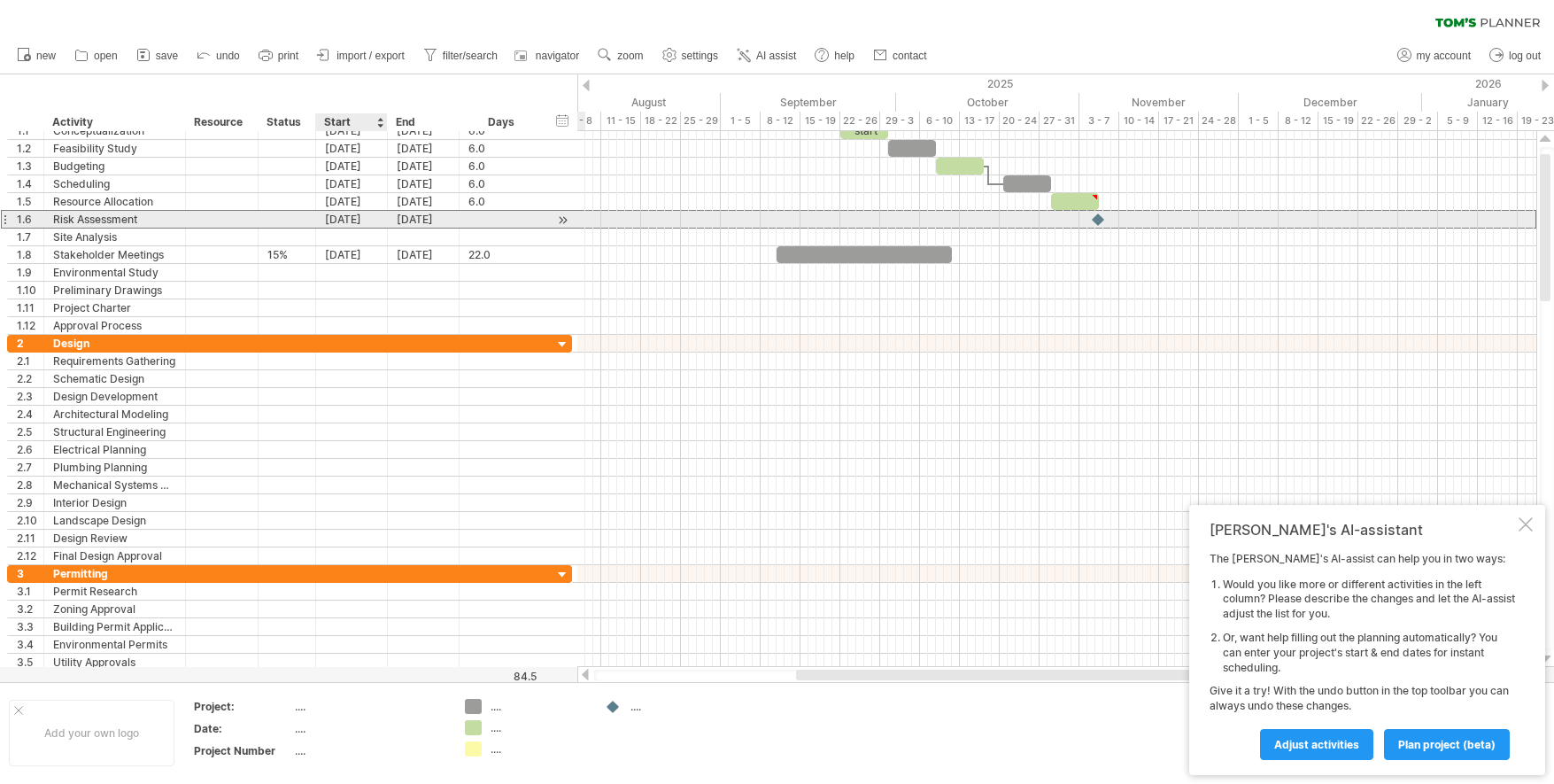
click at [369, 221] on div "[DATE]" at bounding box center [351, 219] width 72 height 17
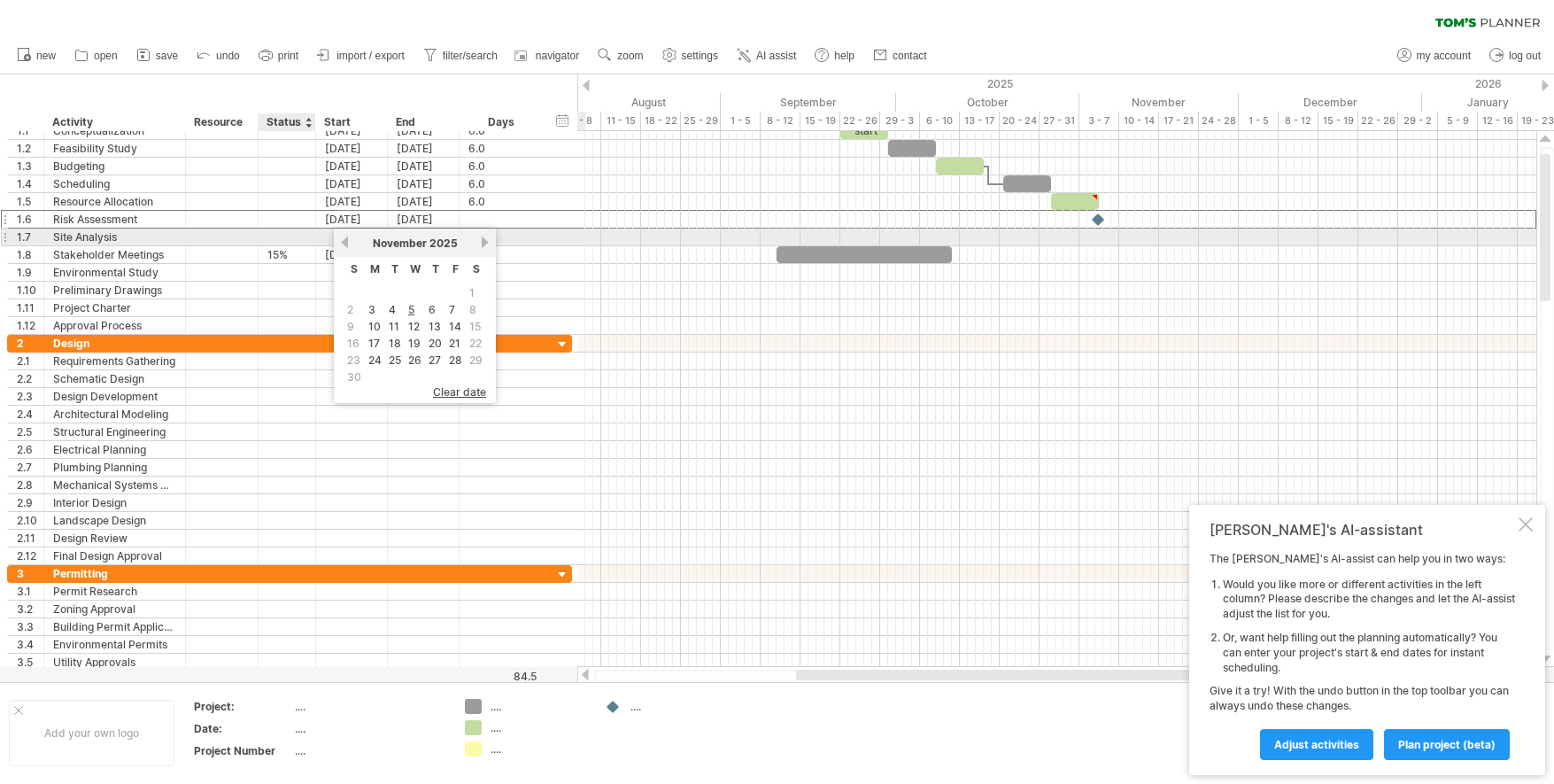
click at [309, 237] on div at bounding box center [313, 237] width 9 height 18
click at [336, 238] on div at bounding box center [351, 236] width 72 height 17
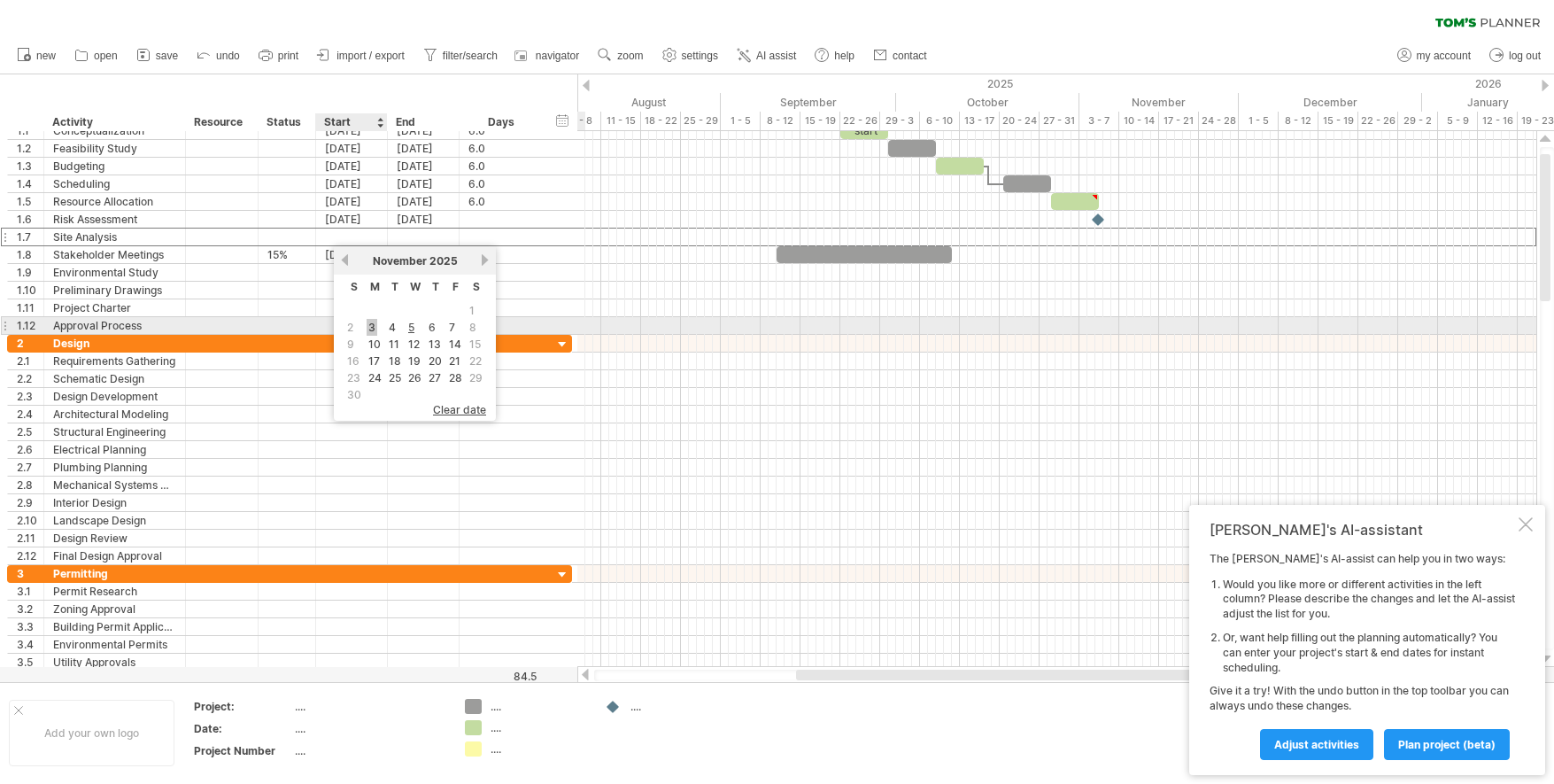
click at [376, 327] on link "3" at bounding box center [372, 327] width 11 height 17
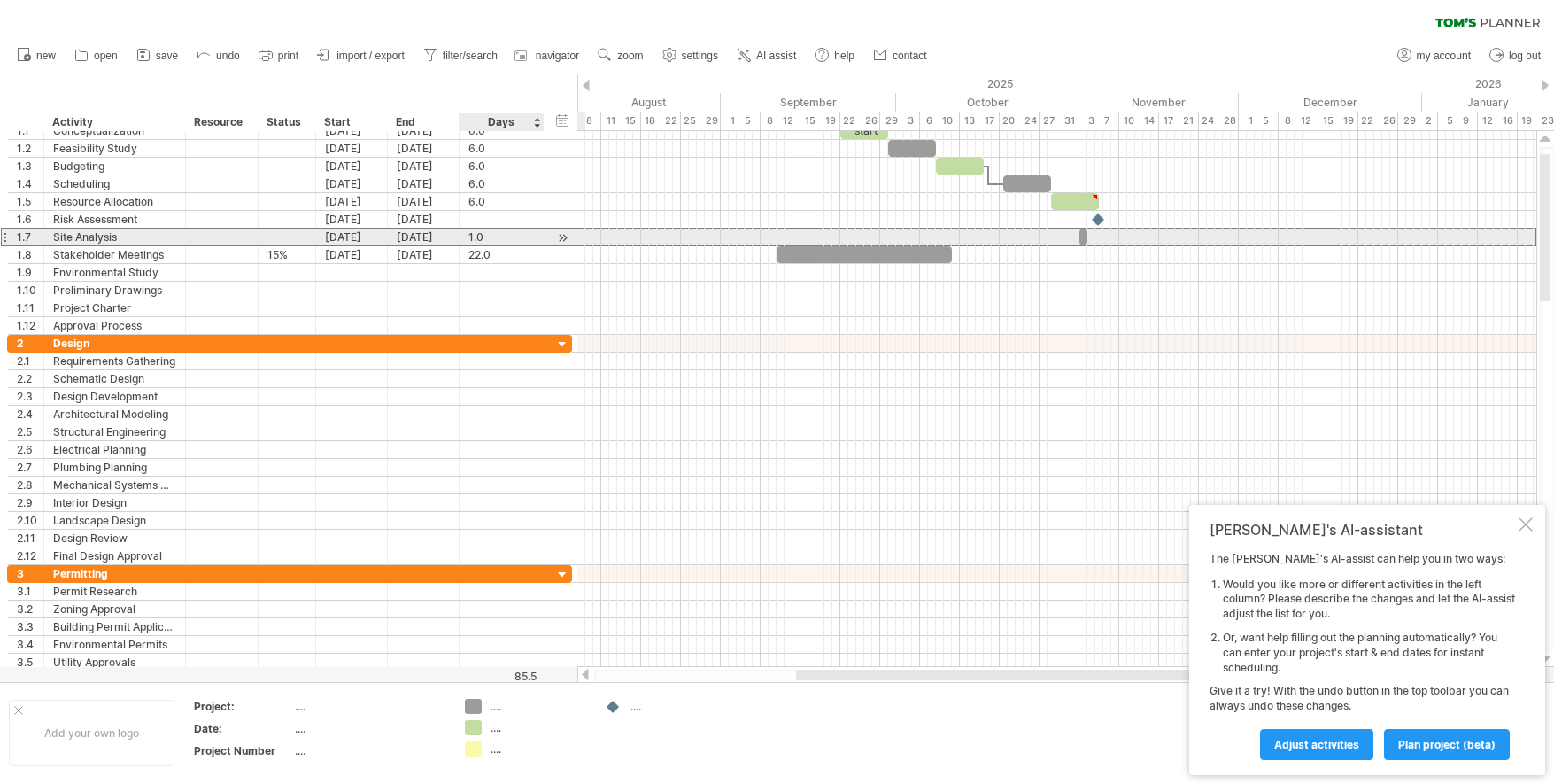
click at [489, 239] on div "1.0" at bounding box center [502, 236] width 67 height 17
type input "*"
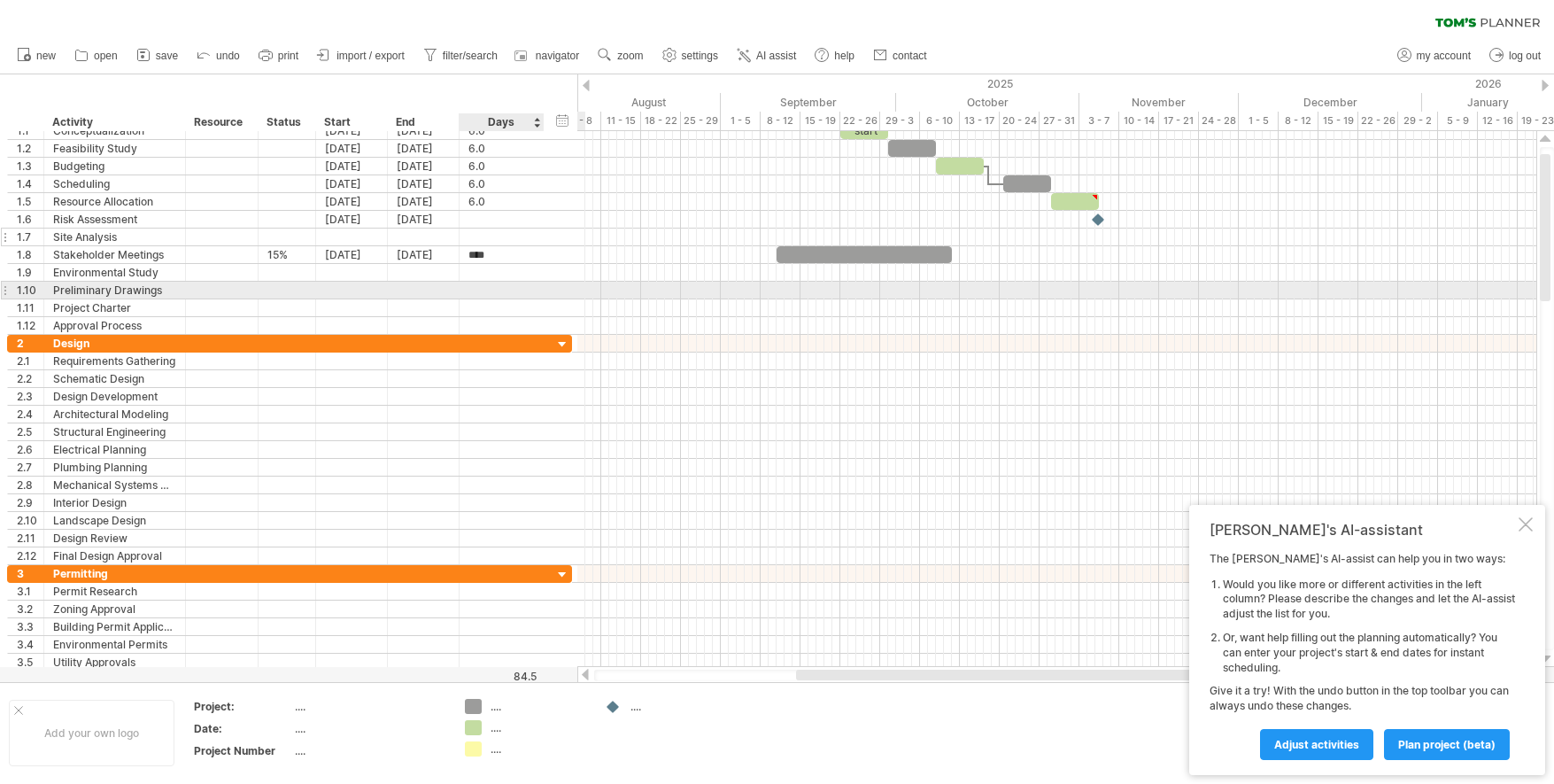
click at [550, 291] on div "**********" at bounding box center [290, 290] width 565 height 18
